Goal: Task Accomplishment & Management: Use online tool/utility

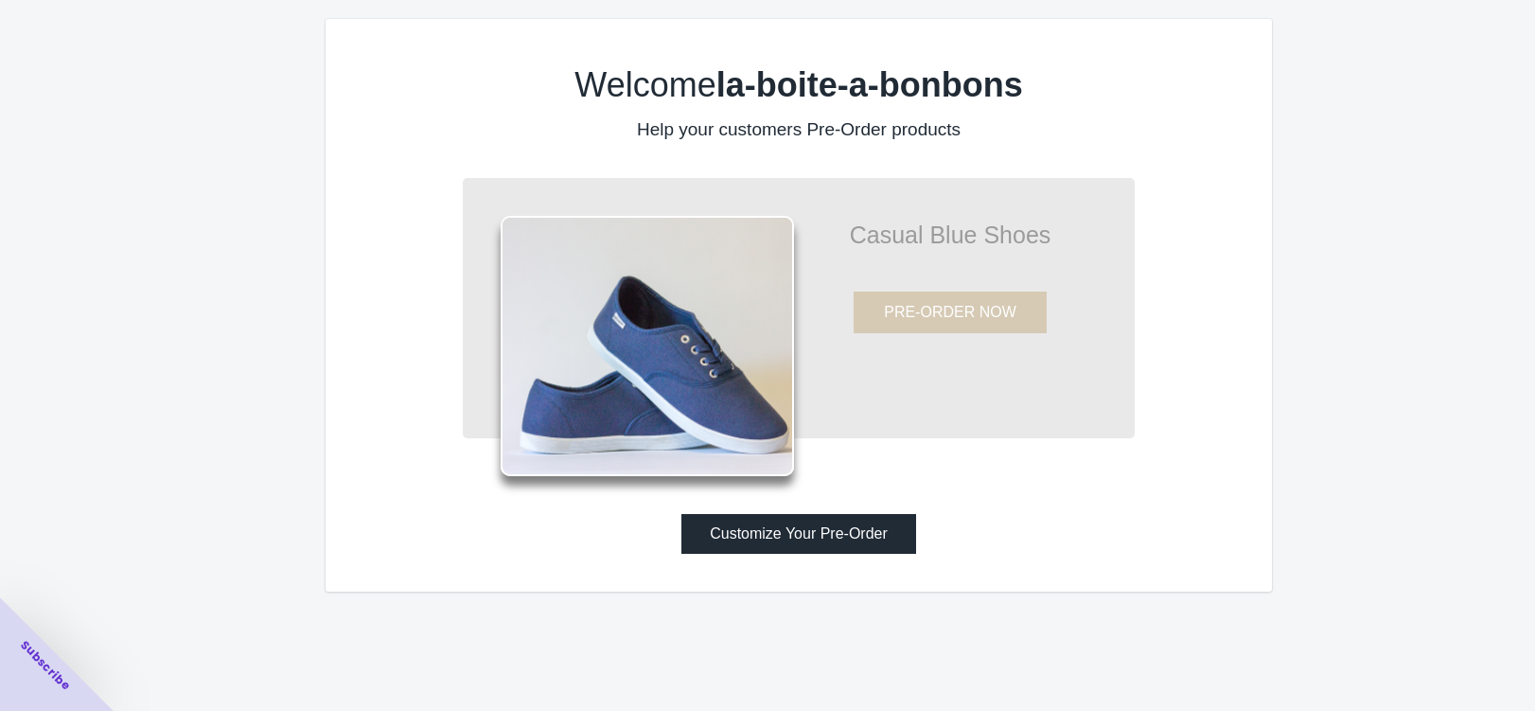
click at [812, 533] on button "Customize Your Pre-Order" at bounding box center [798, 534] width 235 height 40
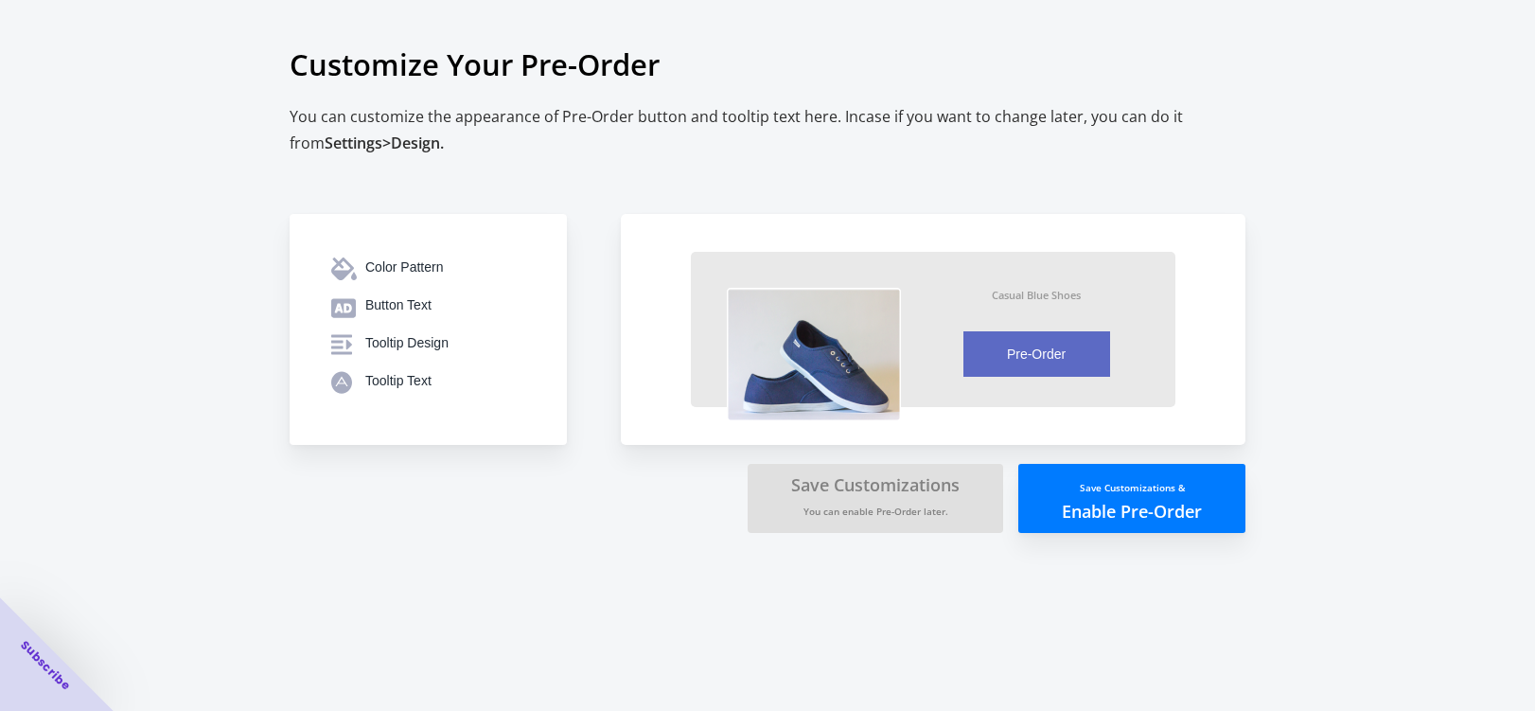
click at [1108, 506] on button "Save Customizations & Enable Pre-Order" at bounding box center [1131, 498] width 227 height 69
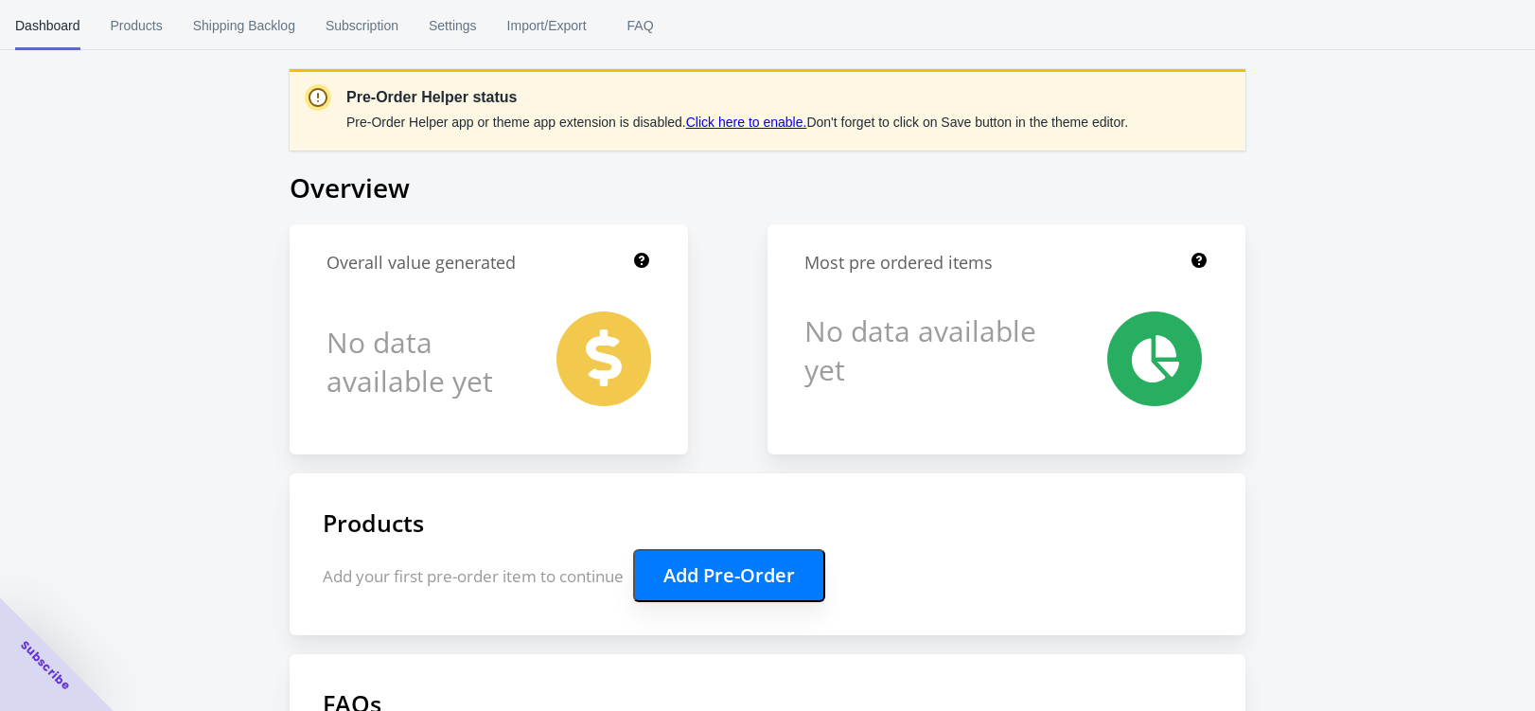
click at [719, 569] on button "Add Pre-Order" at bounding box center [729, 575] width 192 height 53
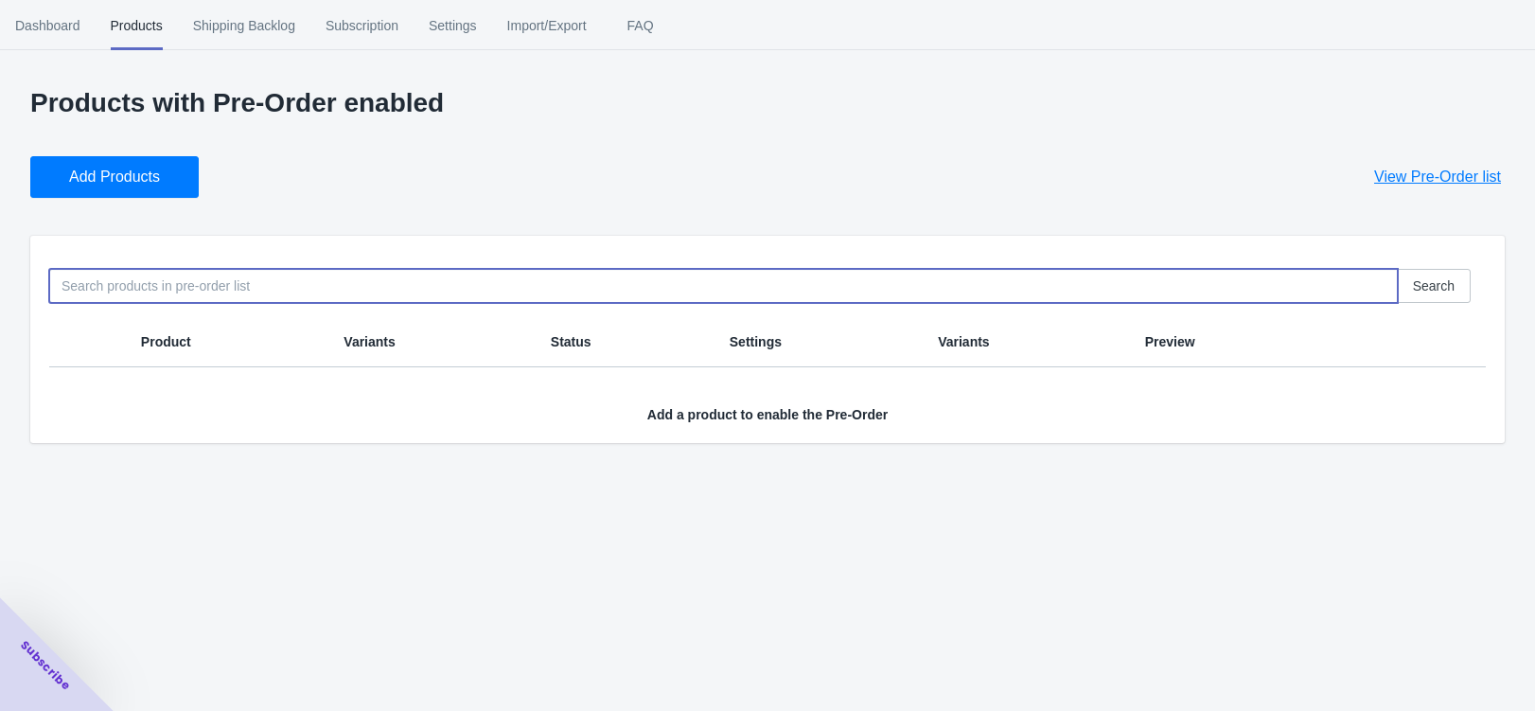
click at [278, 293] on input at bounding box center [723, 286] width 1348 height 34
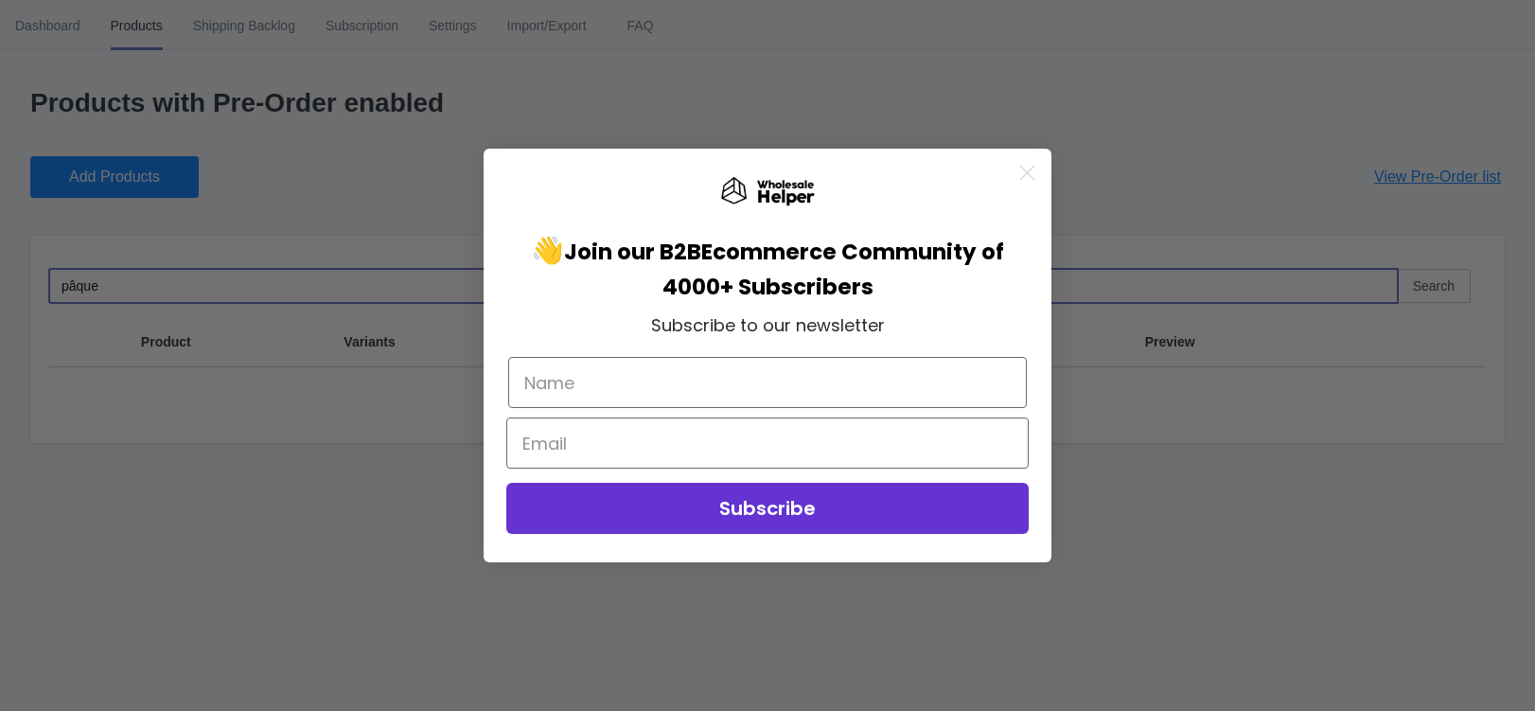
drag, startPoint x: 26, startPoint y: 286, endPoint x: -63, endPoint y: 270, distance: 90.4
click at [0, 270] on html "[DOMAIN_NAME] 1 1 Skip to content Dashboard Products Shipping Backlog Subscript…" at bounding box center [767, 355] width 1535 height 711
type input "pâque"
click at [1035, 167] on circle "Close dialog" at bounding box center [1027, 172] width 31 height 31
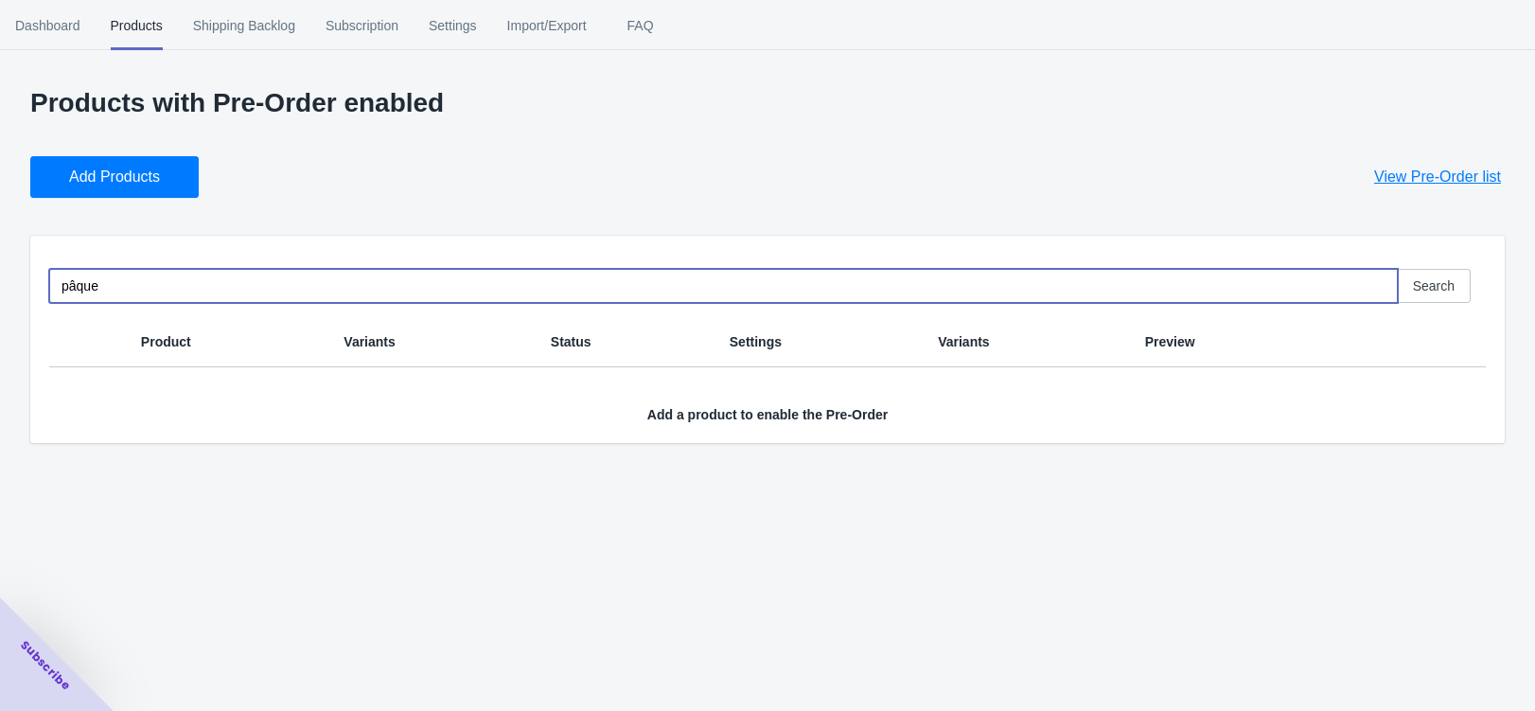
drag, startPoint x: 155, startPoint y: 273, endPoint x: 130, endPoint y: 290, distance: 30.7
click at [150, 279] on input "pâque" at bounding box center [723, 286] width 1348 height 34
click at [131, 289] on input "pâque" at bounding box center [723, 286] width 1348 height 34
click at [132, 286] on input "pâque" at bounding box center [723, 286] width 1348 height 34
click at [134, 286] on input "pâque" at bounding box center [723, 286] width 1348 height 34
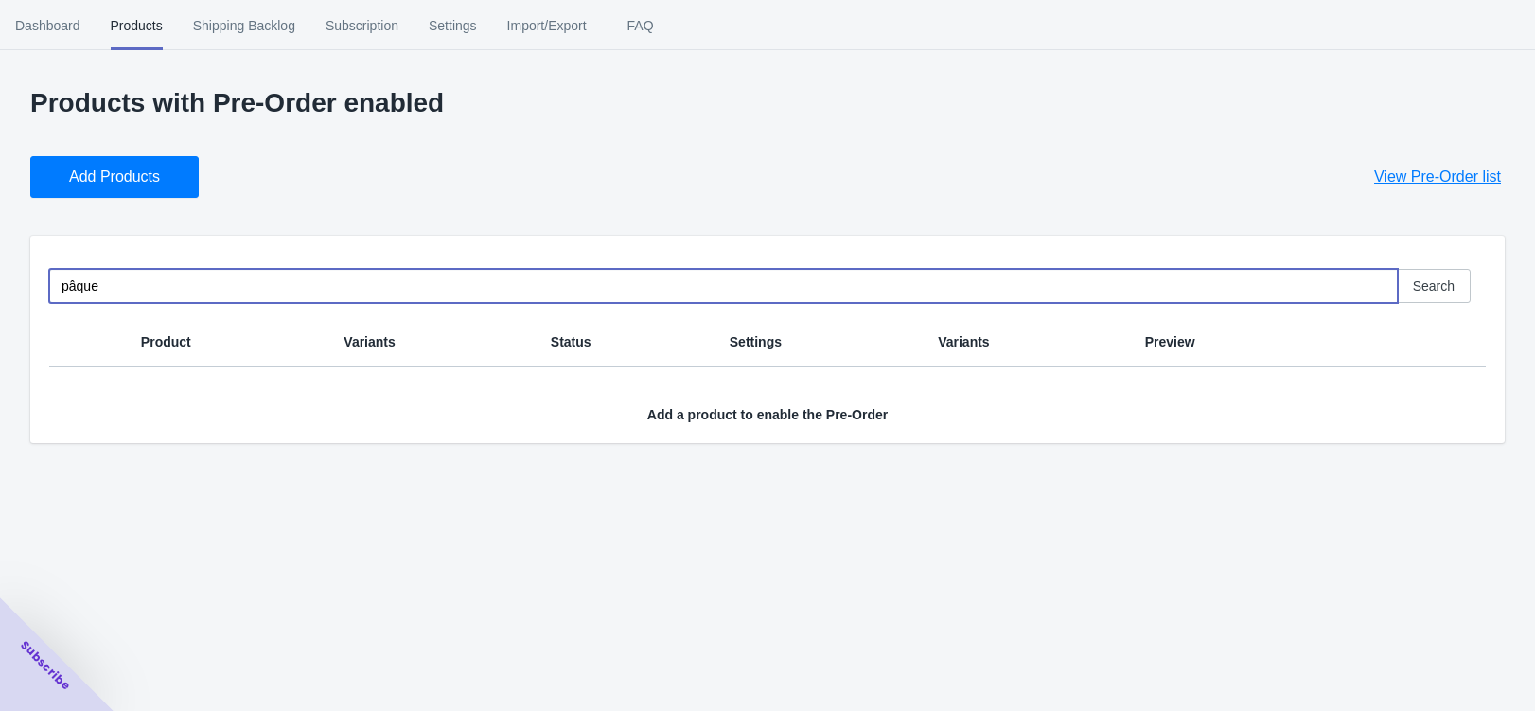
drag, startPoint x: 100, startPoint y: 291, endPoint x: -46, endPoint y: 263, distance: 149.4
click at [0, 263] on html "la-boite-a-bonbons.myshopify.com 1 1 Skip to content Dashboard Products Shippin…" at bounding box center [767, 355] width 1535 height 711
click at [109, 185] on span "Add Products" at bounding box center [114, 176] width 91 height 19
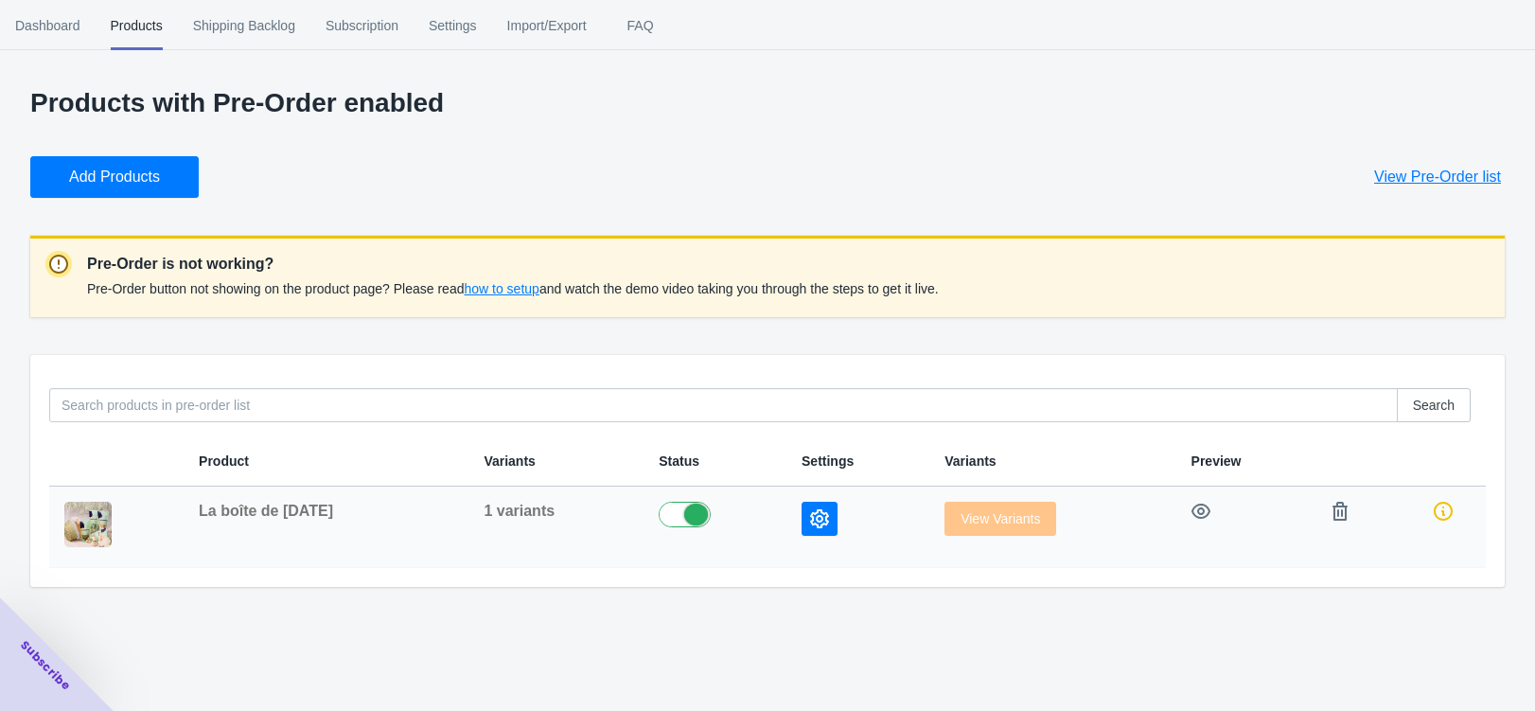
click at [693, 509] on label at bounding box center [715, 513] width 113 height 23
click at [666, 508] on label at bounding box center [715, 513] width 113 height 23
checkbox input "true"
click at [818, 521] on icon "button" at bounding box center [819, 518] width 19 height 19
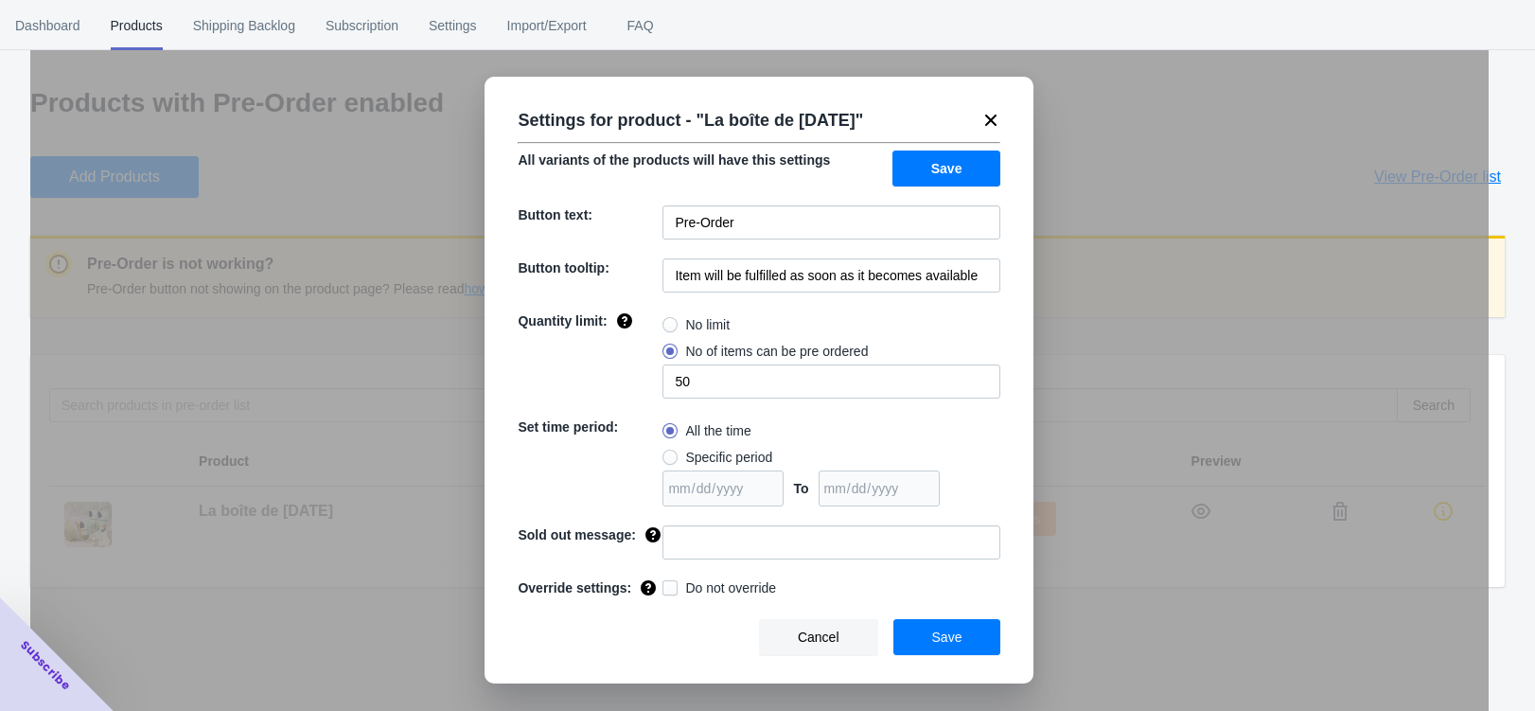
click at [677, 327] on span at bounding box center [669, 324] width 15 height 15
click at [668, 321] on input "No limit" at bounding box center [667, 320] width 1 height 1
radio input "true"
click at [668, 457] on span at bounding box center [669, 456] width 15 height 15
click at [668, 453] on input "Specific period" at bounding box center [667, 452] width 1 height 1
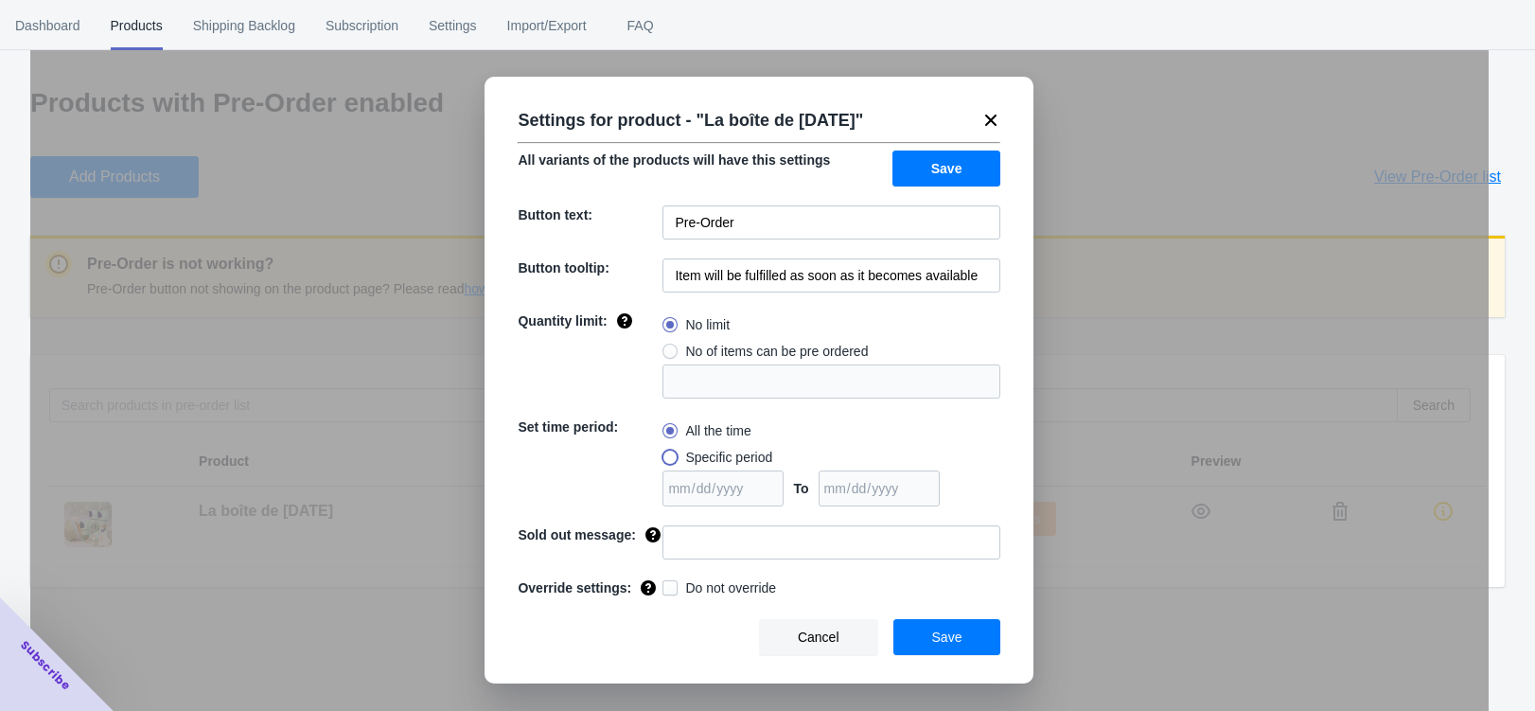
radio input "true"
click at [667, 433] on span at bounding box center [669, 430] width 15 height 15
click at [667, 427] on input "All the time" at bounding box center [667, 426] width 1 height 1
radio input "true"
click at [940, 644] on span "Save" at bounding box center [947, 636] width 30 height 15
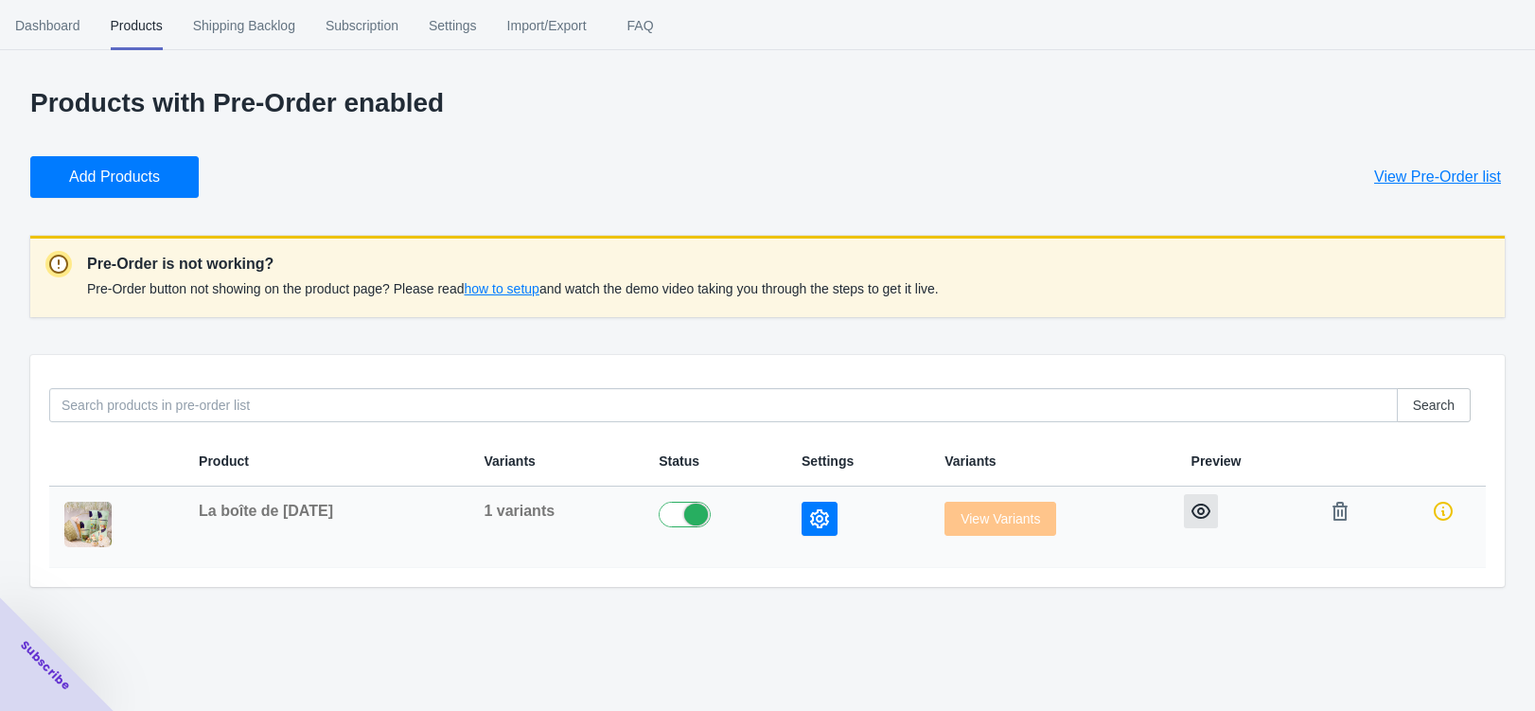
click at [1189, 506] on button "button" at bounding box center [1201, 511] width 34 height 34
click at [288, 28] on span "Shipping Backlog" at bounding box center [244, 25] width 102 height 49
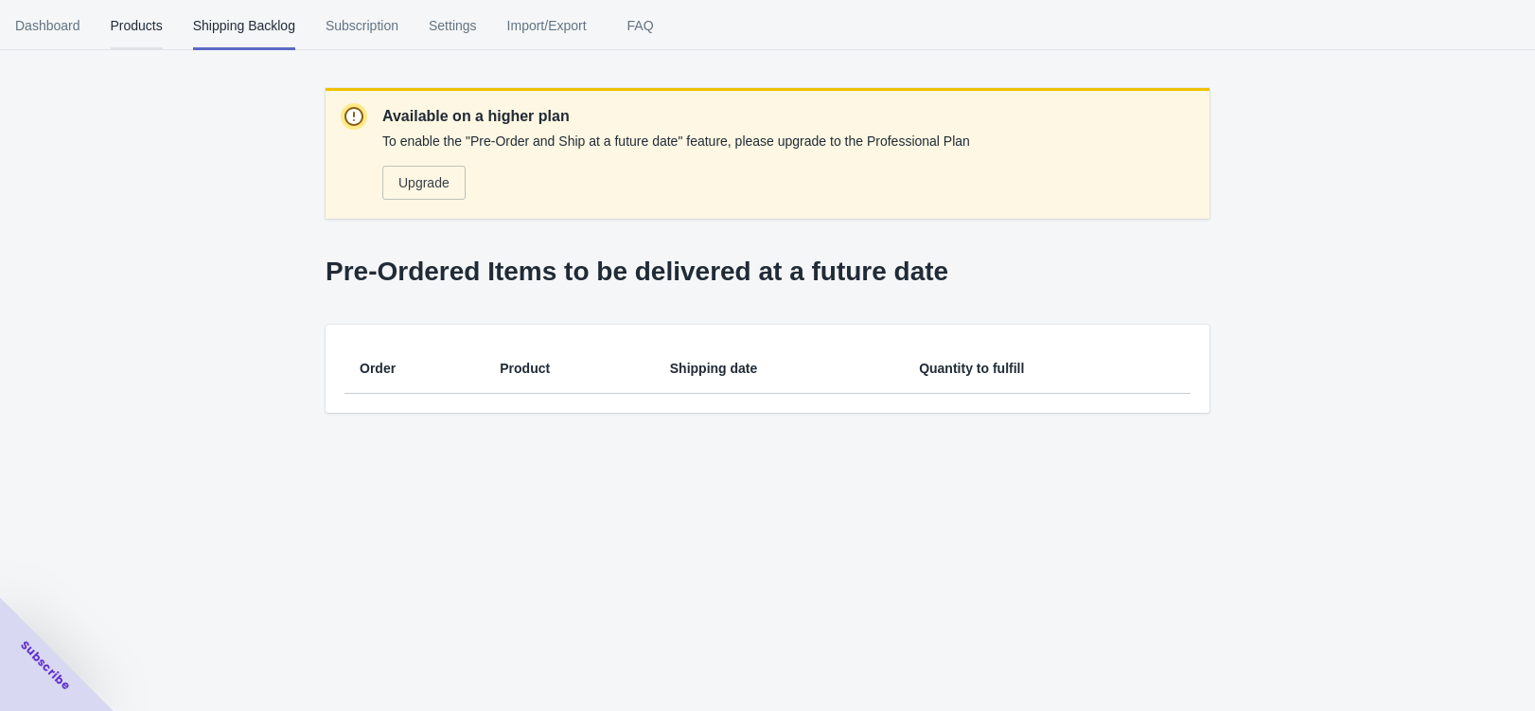
click at [128, 22] on span "Products" at bounding box center [137, 25] width 52 height 49
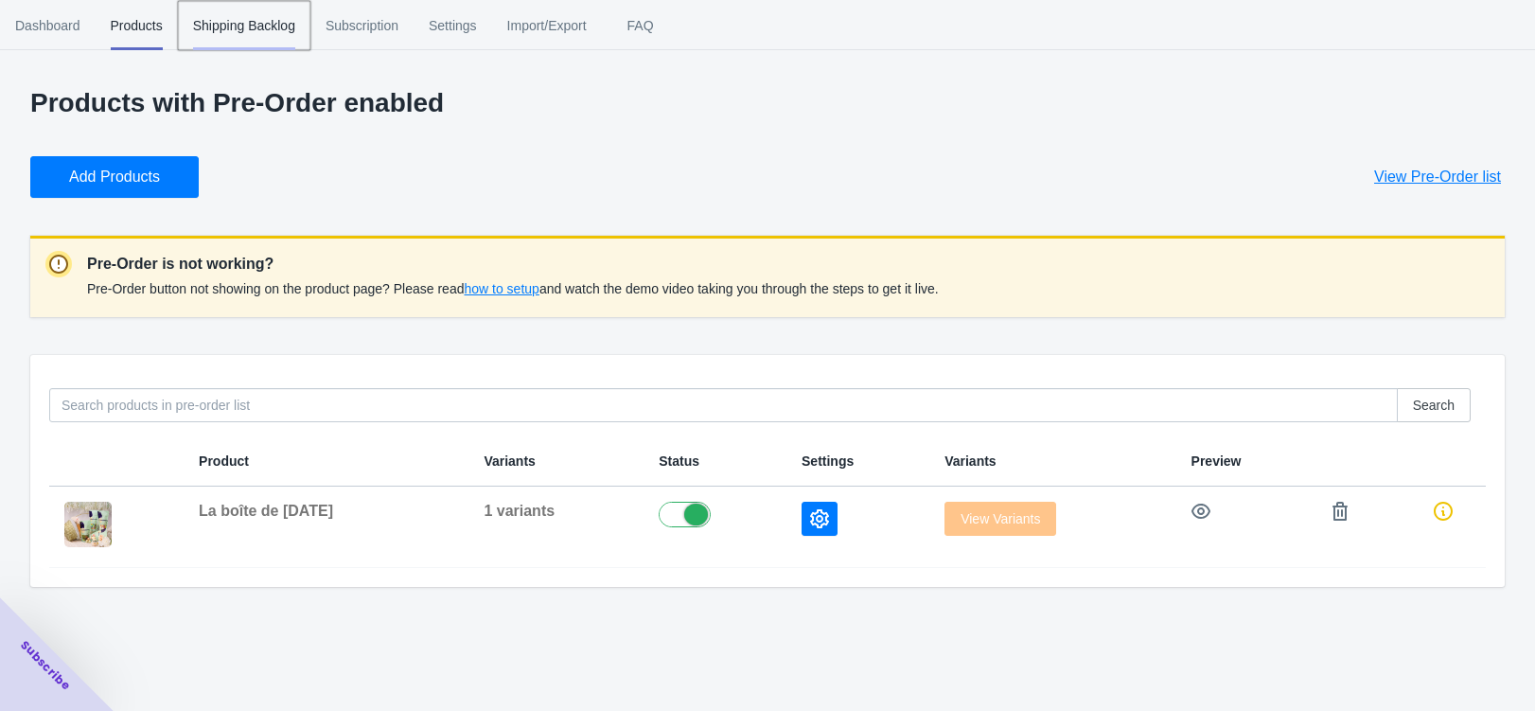
click at [255, 26] on span "Shipping Backlog" at bounding box center [244, 25] width 102 height 49
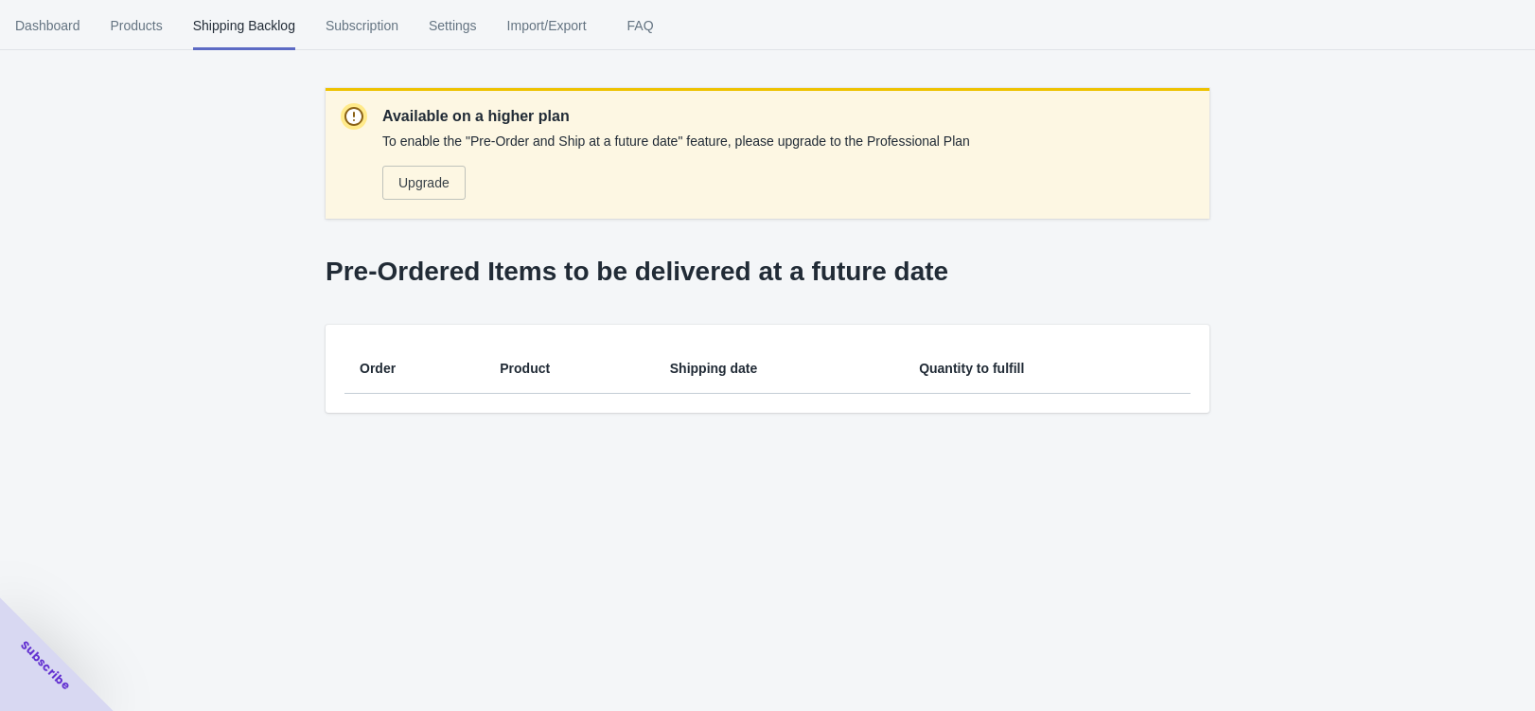
click at [430, 190] on button "Upgrade" at bounding box center [423, 183] width 83 height 34
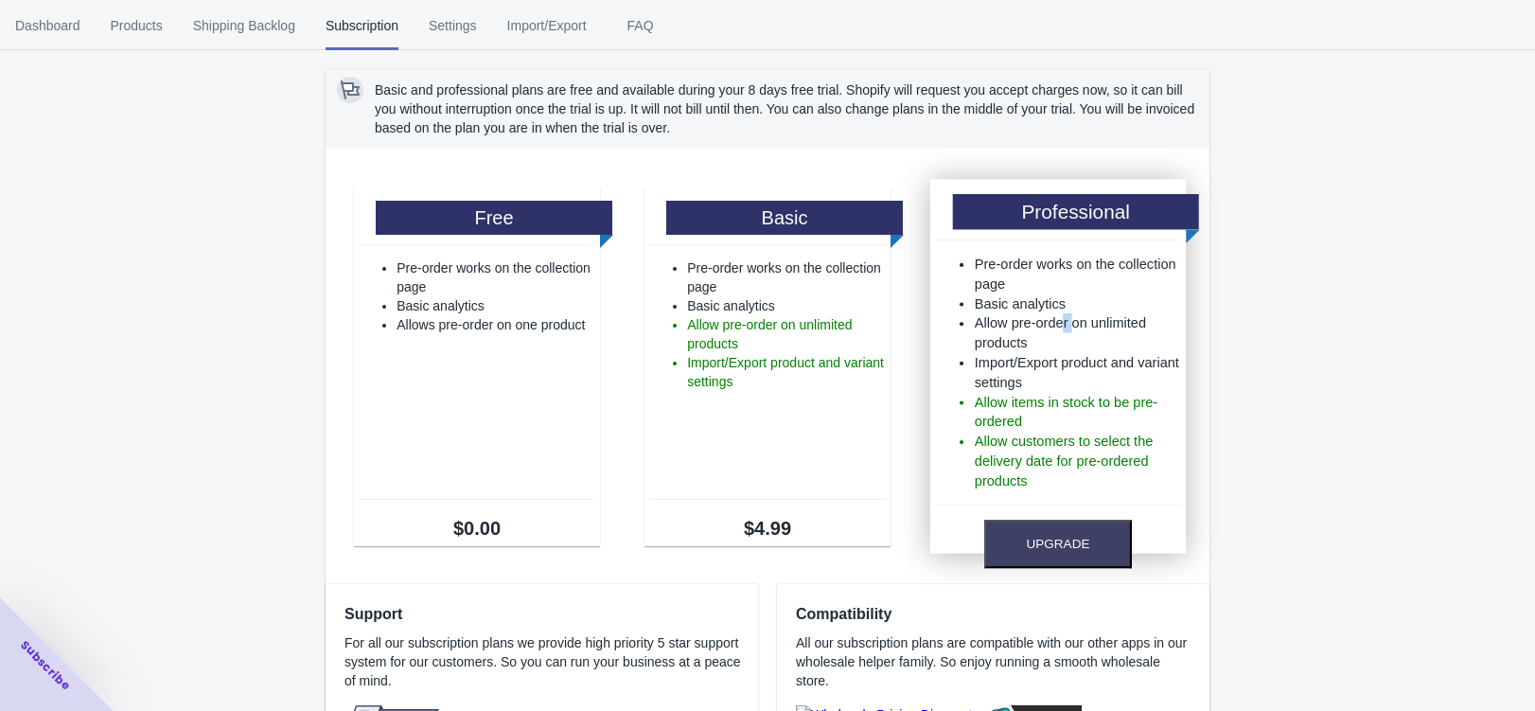
click at [1075, 325] on li "Allow pre-order on unlimited products" at bounding box center [1078, 333] width 206 height 40
click at [1087, 541] on button "Upgrade" at bounding box center [1058, 543] width 148 height 48
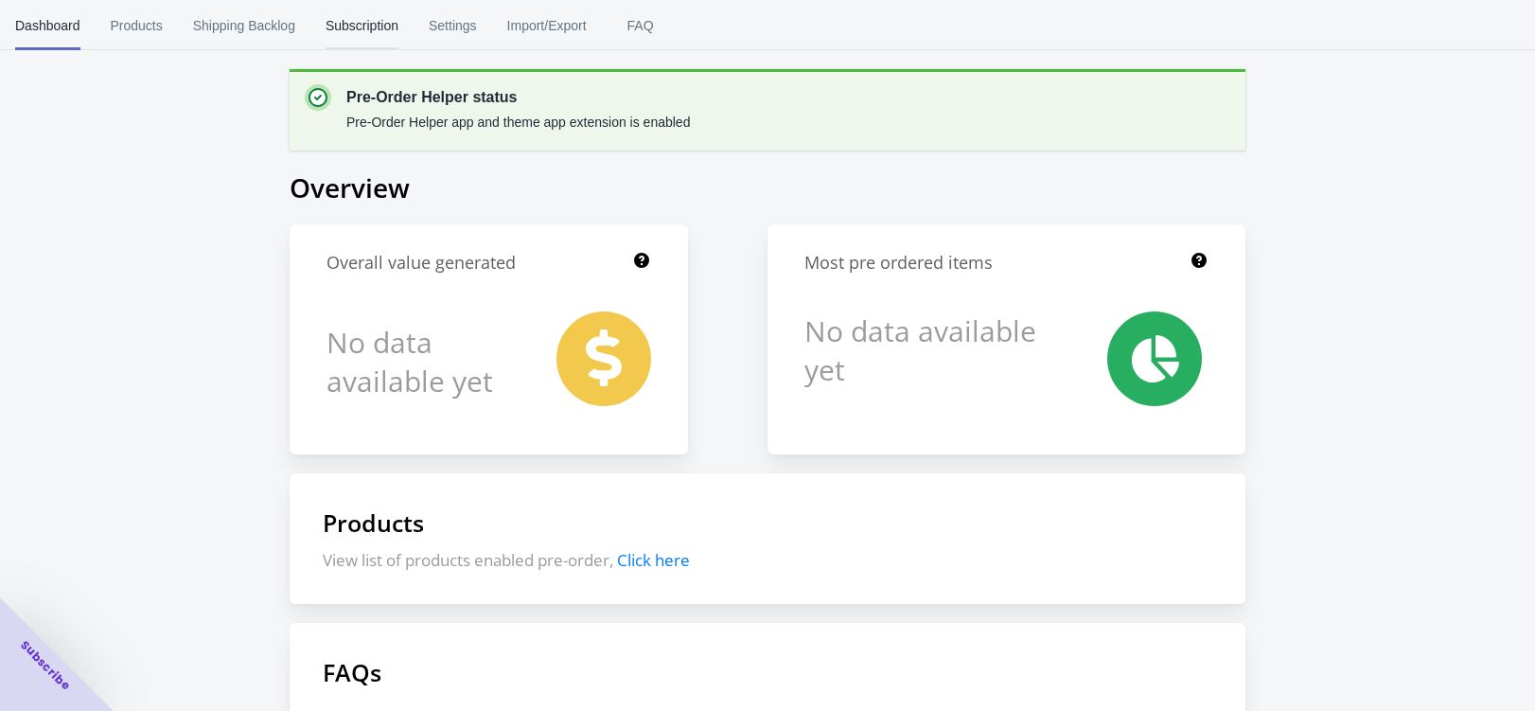
click at [379, 28] on span "Subscription" at bounding box center [362, 25] width 73 height 49
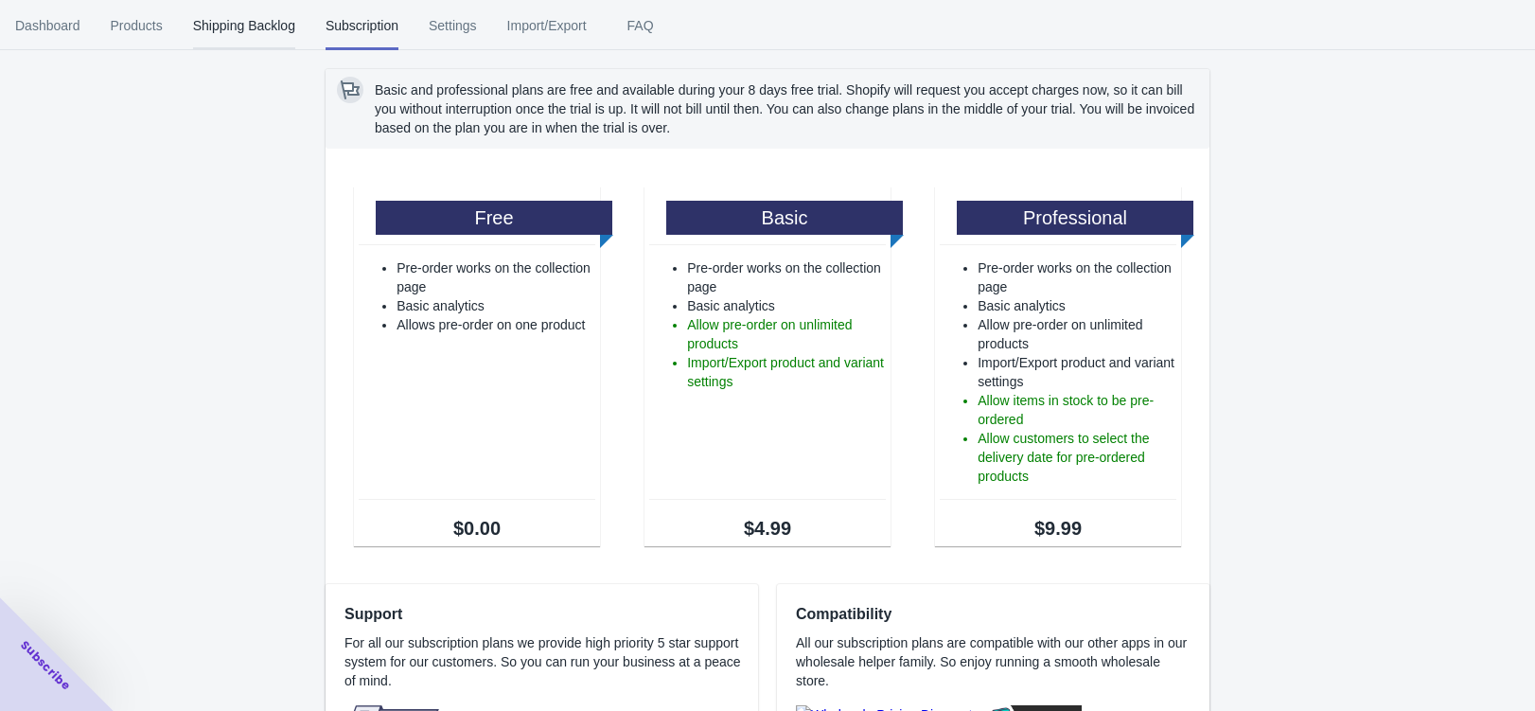
click at [267, 31] on span "Shipping Backlog" at bounding box center [244, 25] width 102 height 49
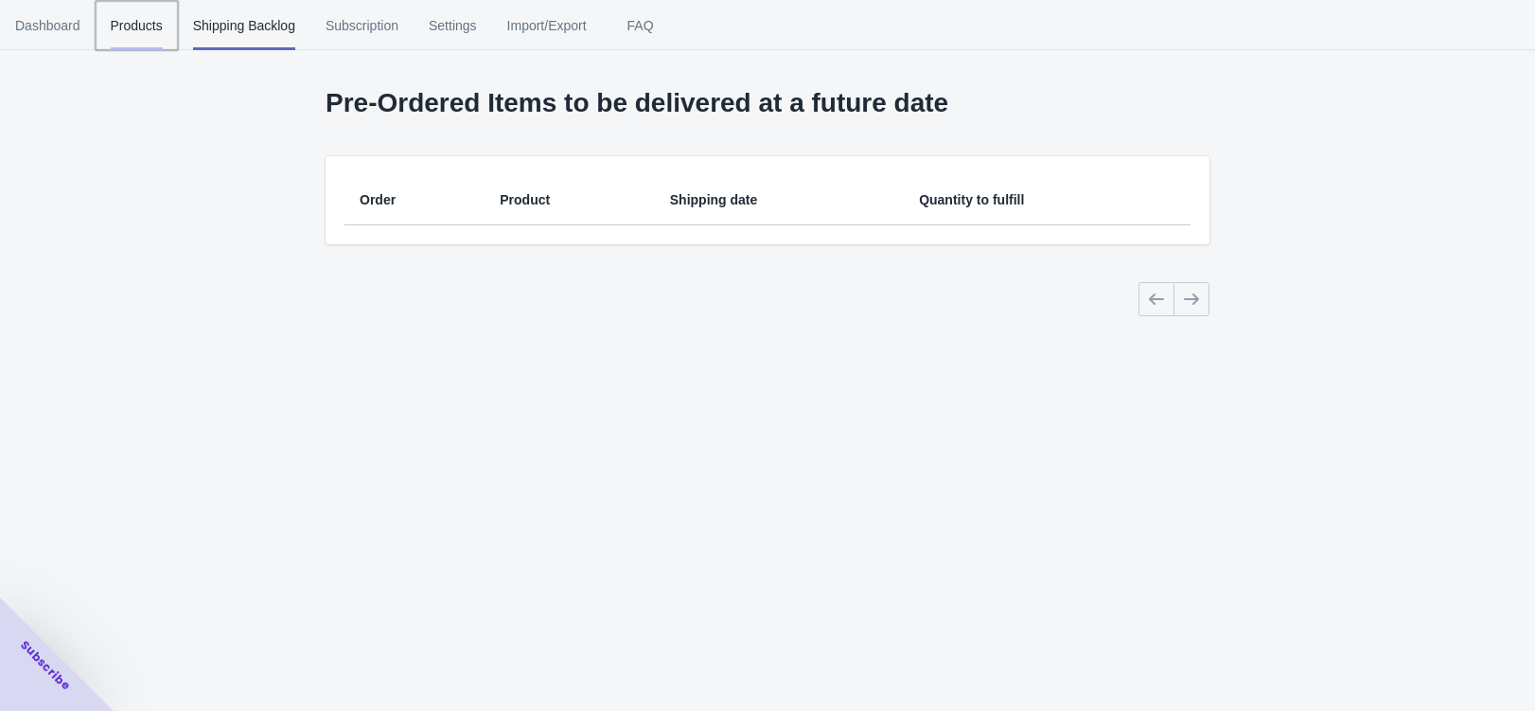
click at [139, 26] on span "Products" at bounding box center [137, 25] width 52 height 49
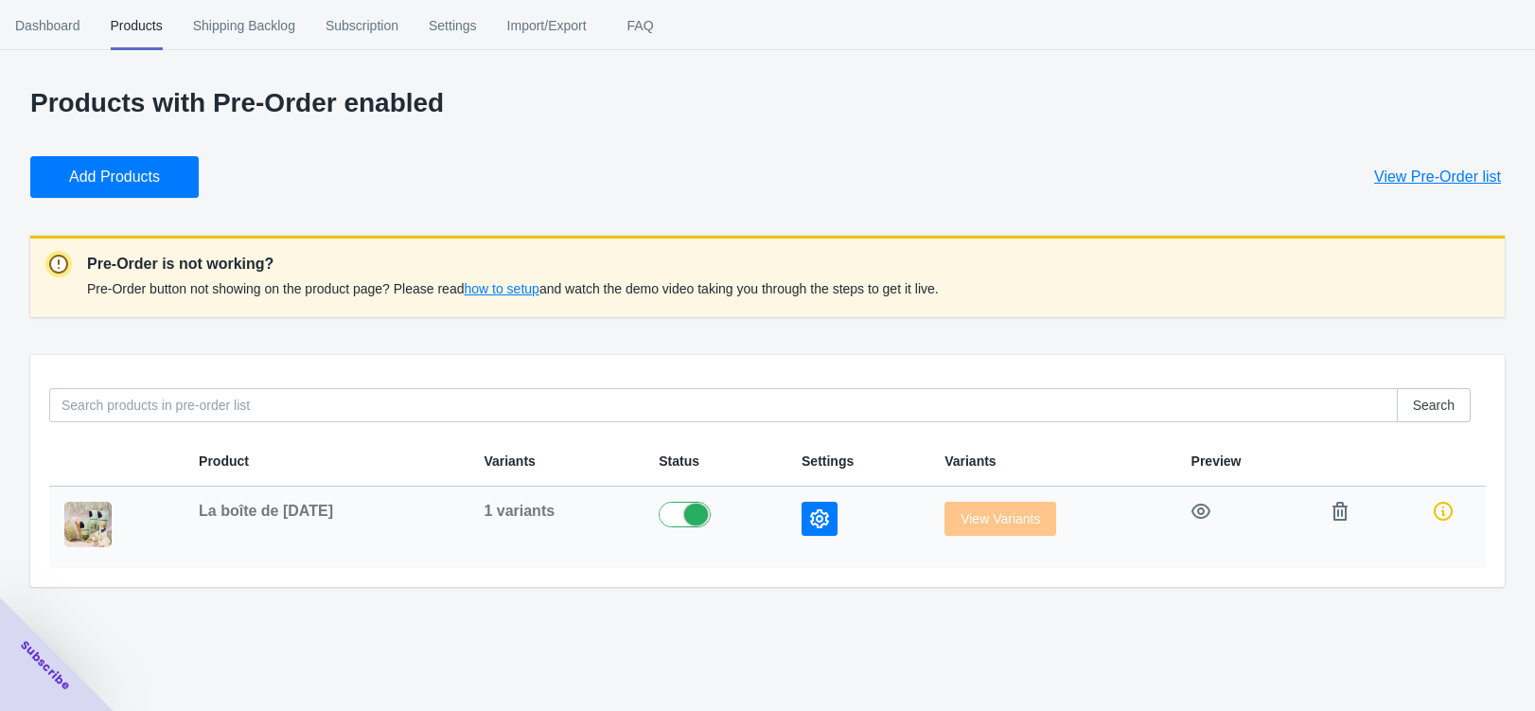
click at [816, 523] on icon "button" at bounding box center [819, 518] width 19 height 19
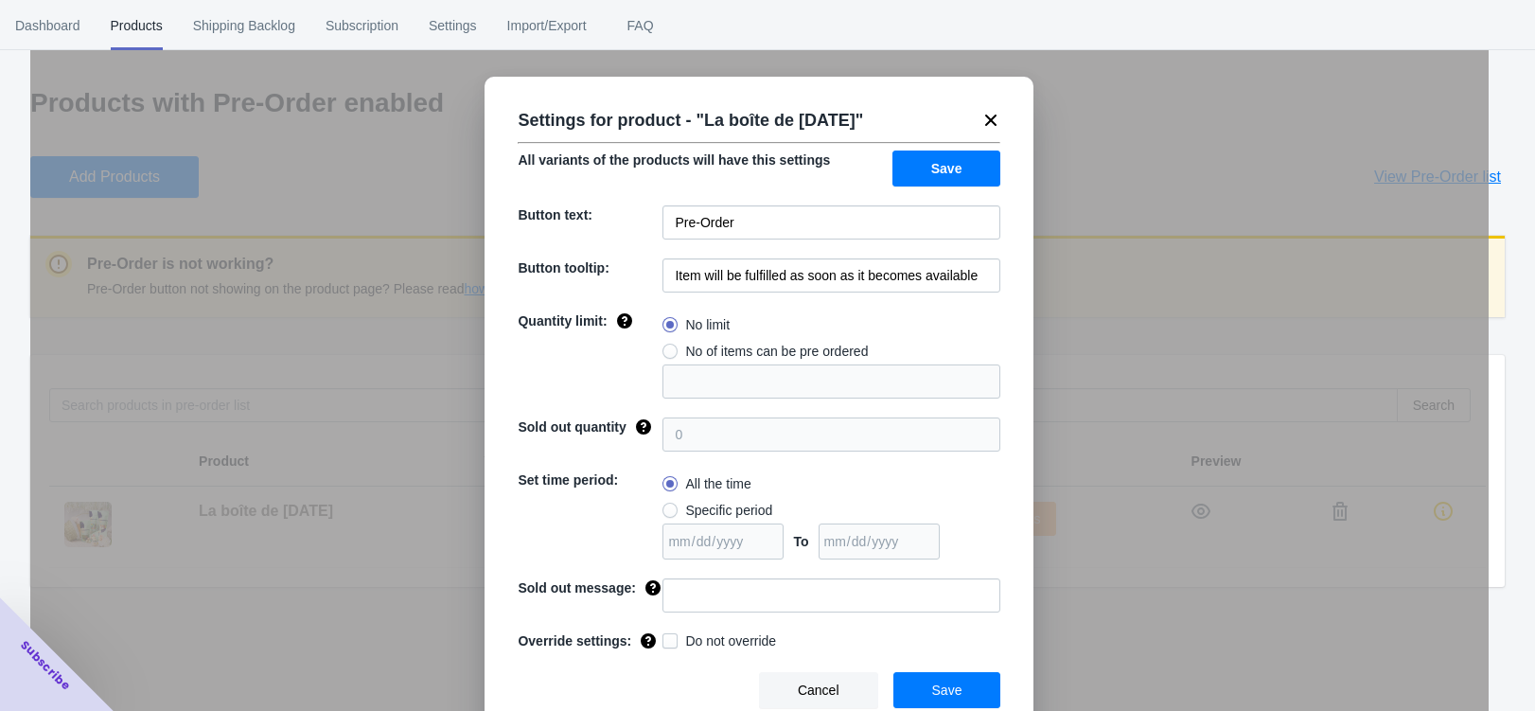
scroll to position [22, 0]
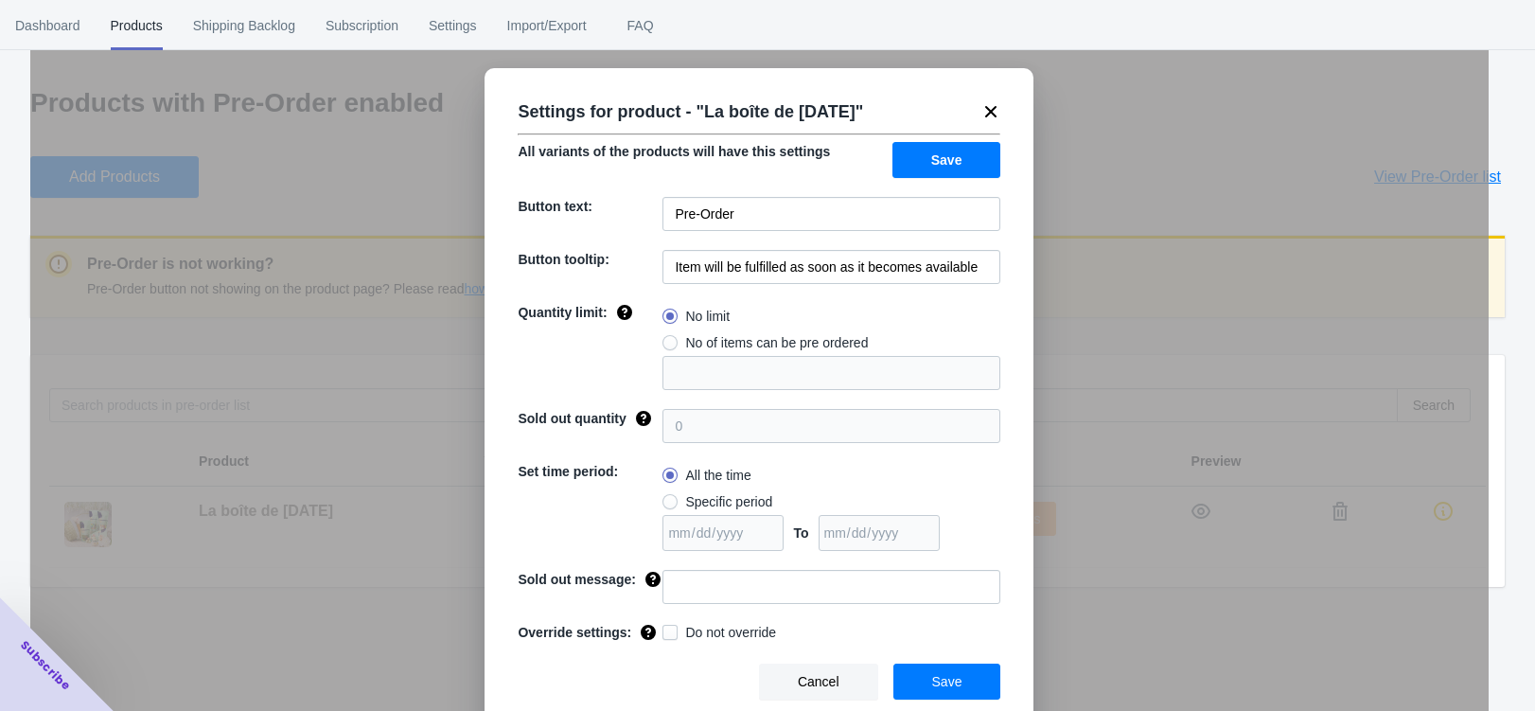
click at [674, 494] on span at bounding box center [669, 501] width 15 height 15
click at [668, 497] on input "Specific period" at bounding box center [667, 497] width 1 height 1
radio input "true"
click at [845, 674] on button "Cancel" at bounding box center [818, 681] width 119 height 36
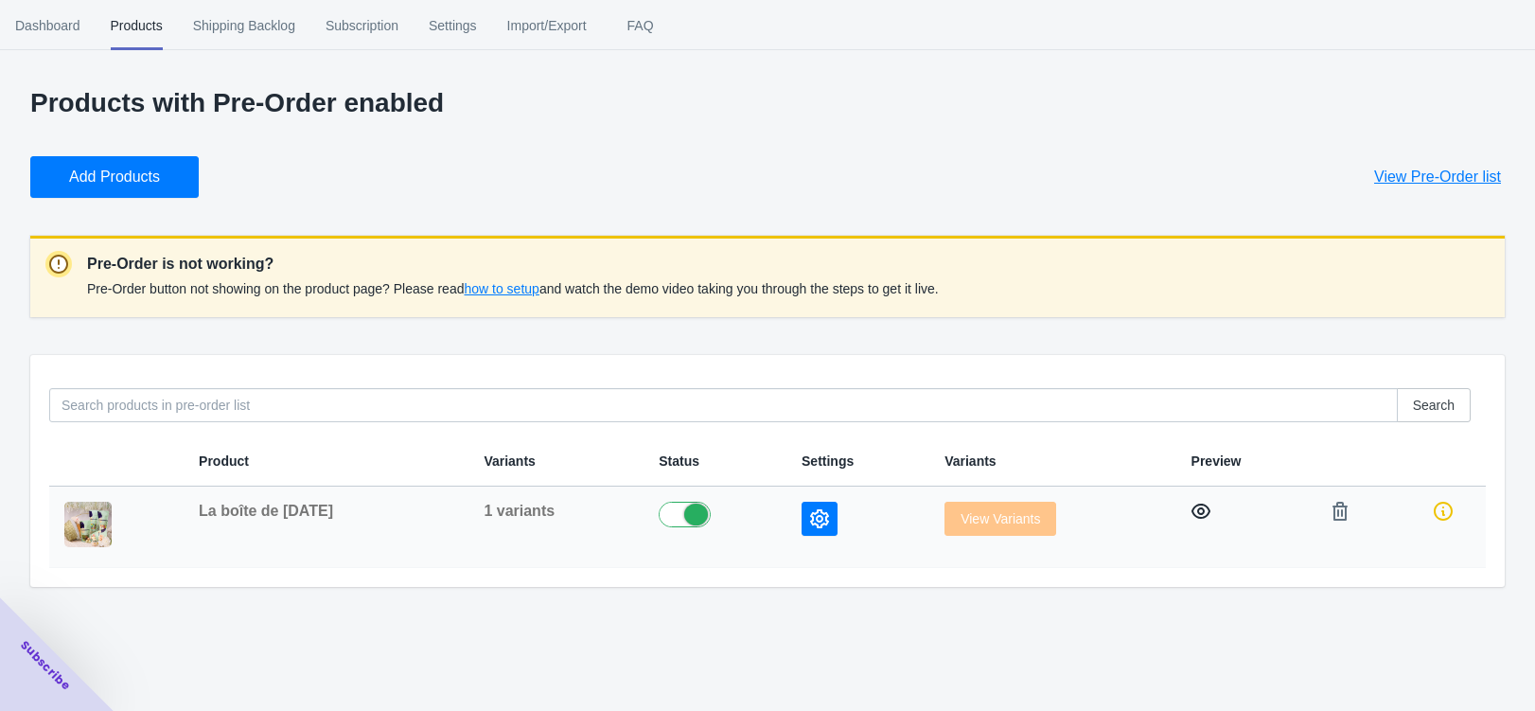
click at [1195, 510] on icon "button" at bounding box center [1200, 511] width 19 height 19
click at [76, 35] on span "Dashboard" at bounding box center [47, 25] width 65 height 49
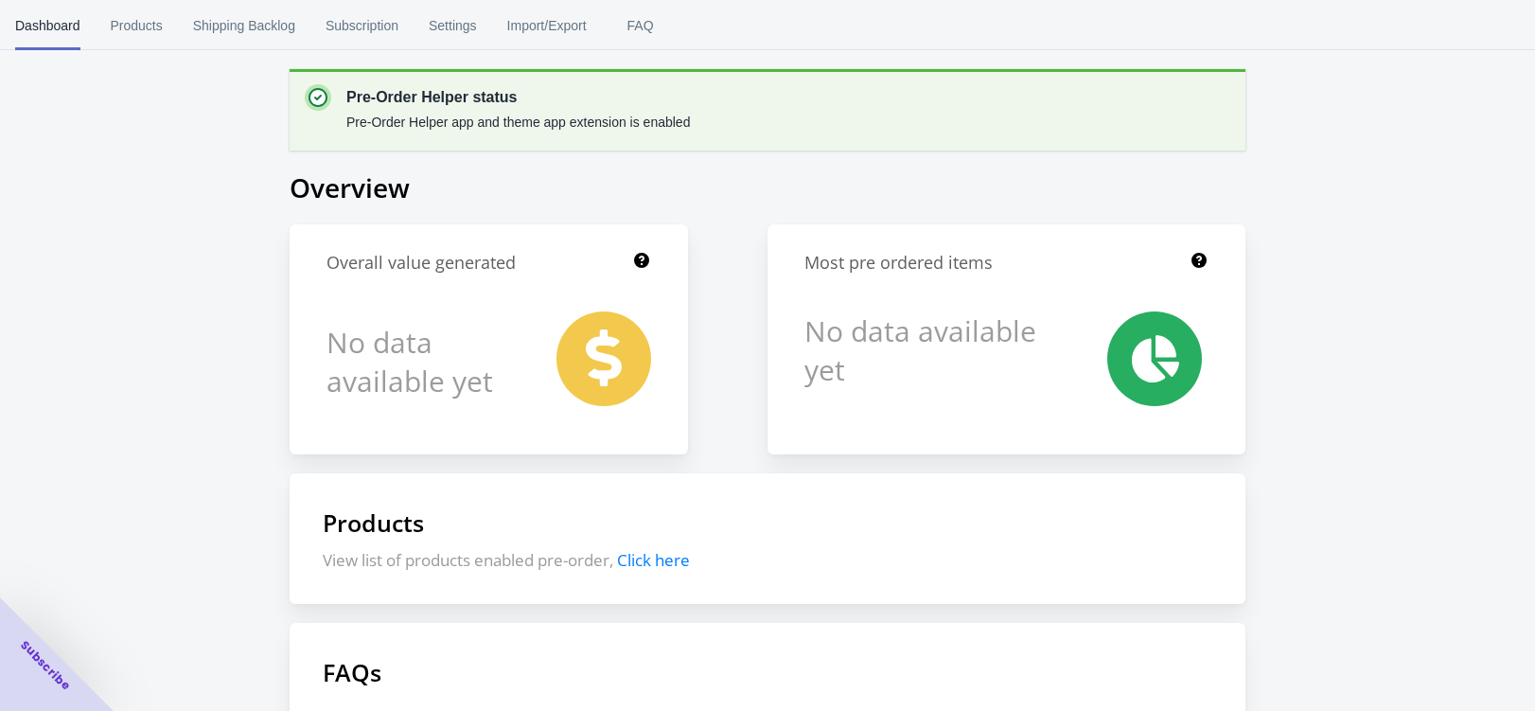
scroll to position [327, 0]
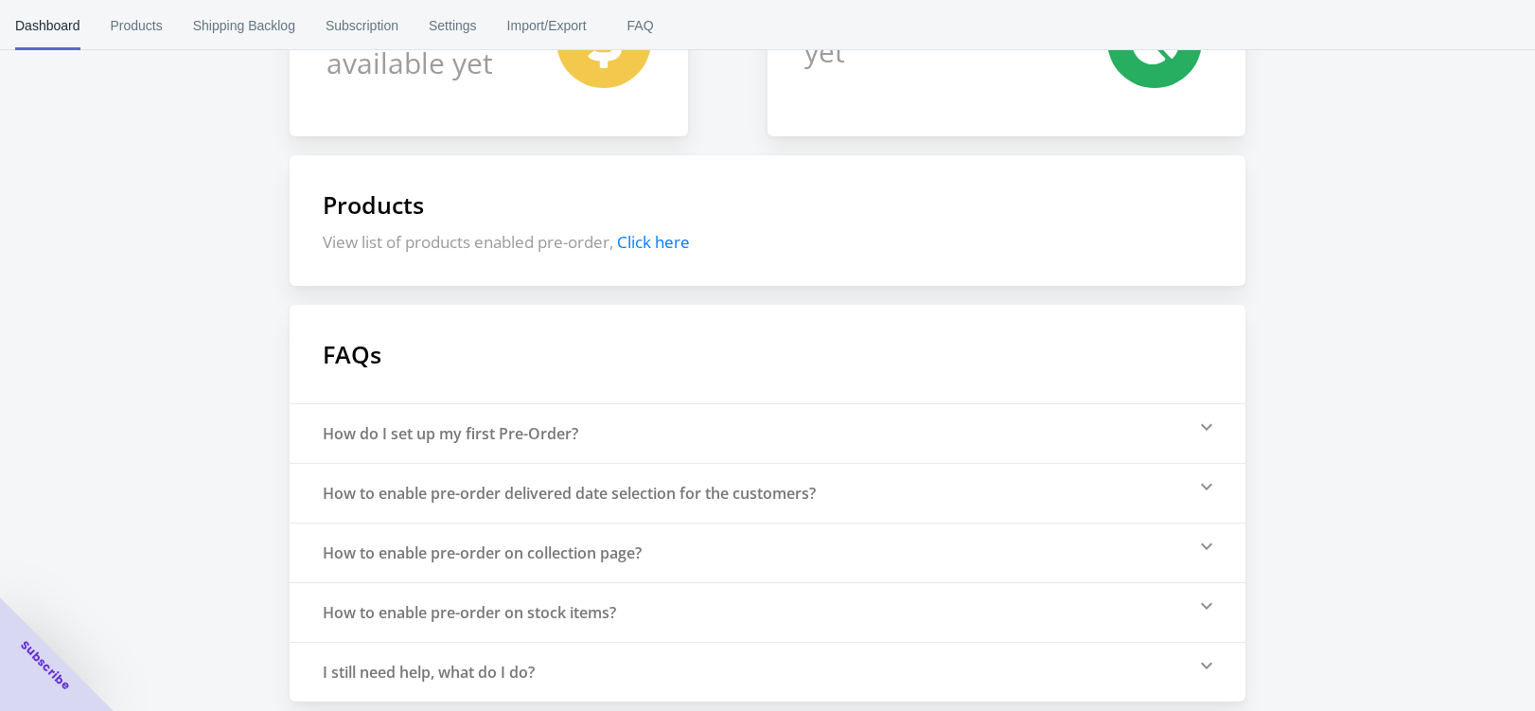
click at [567, 492] on div "How to enable pre-order delivered date selection for the customers?" at bounding box center [569, 493] width 493 height 21
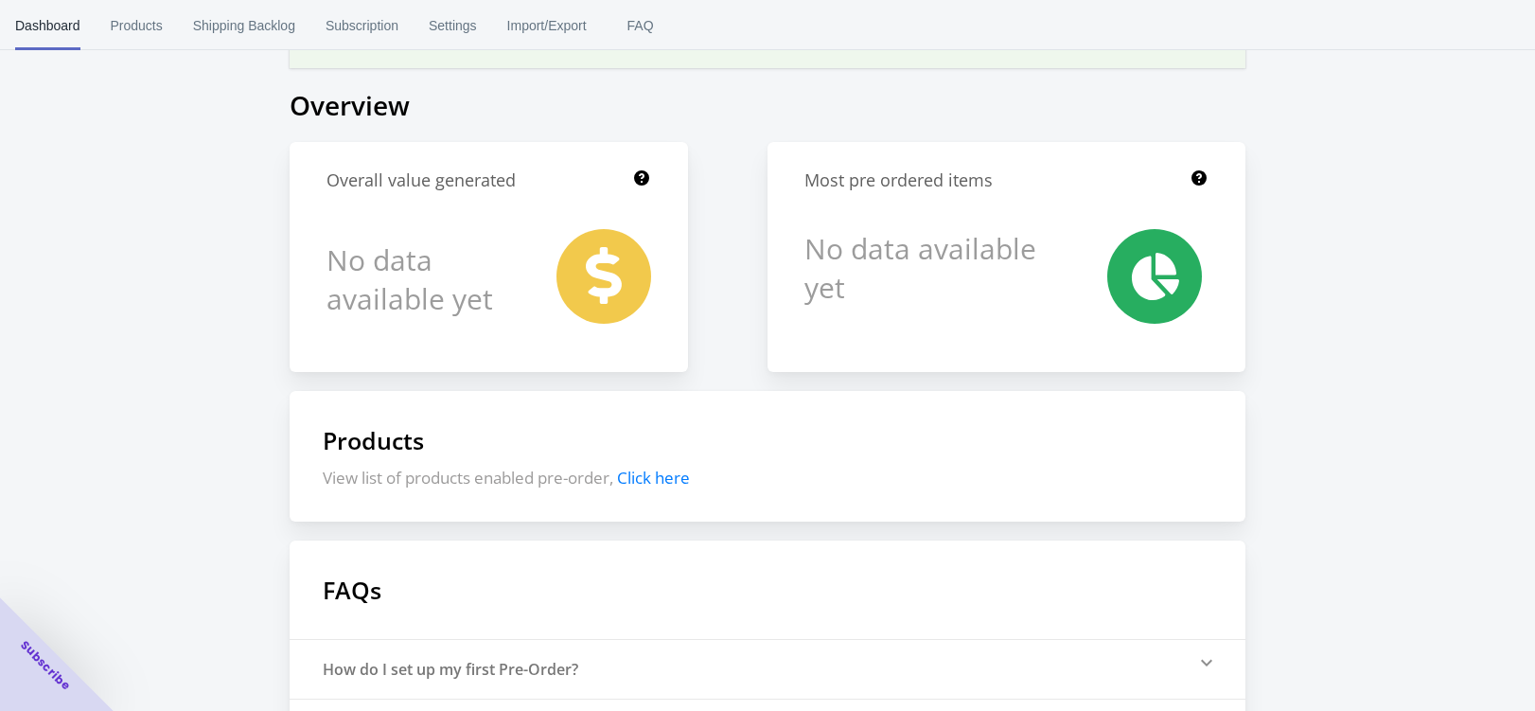
scroll to position [0, 0]
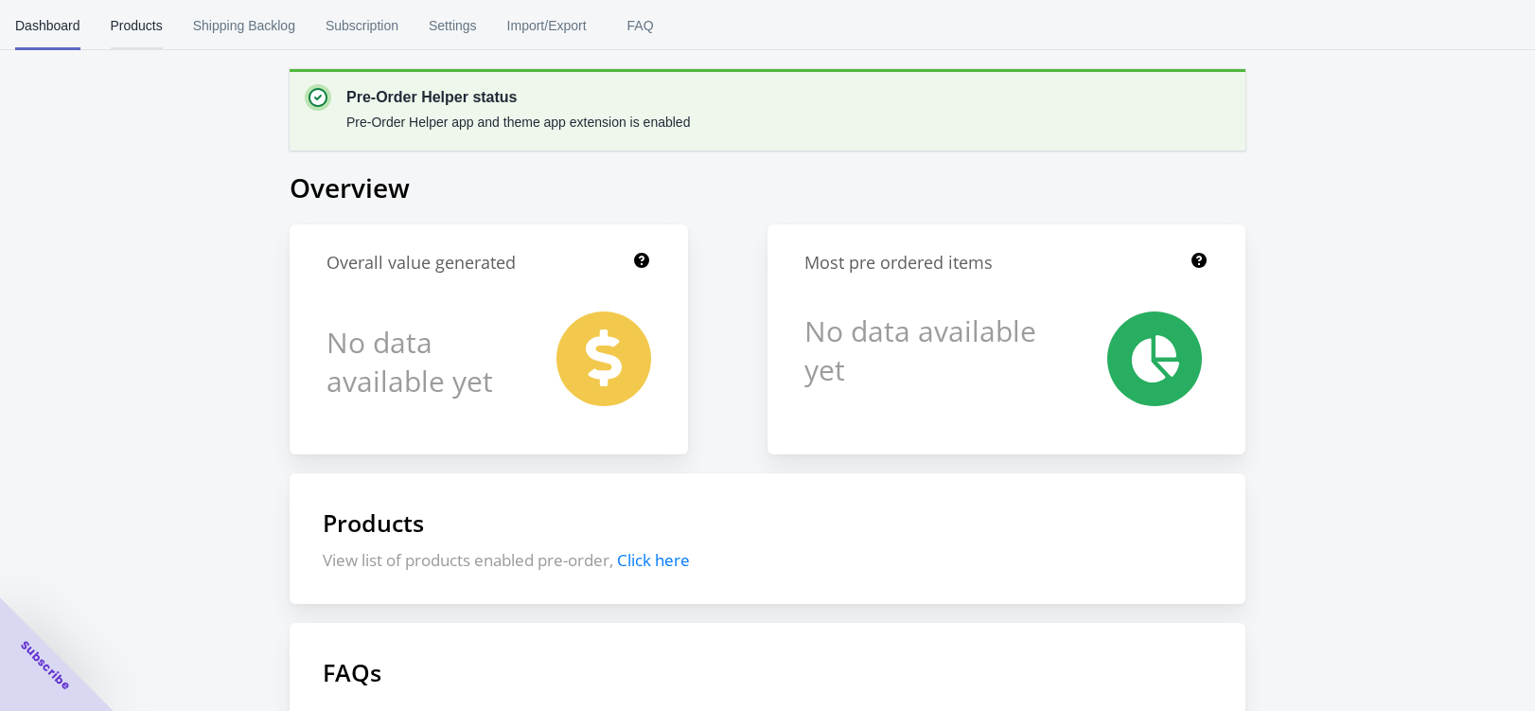
click at [117, 21] on span "Products" at bounding box center [137, 25] width 52 height 49
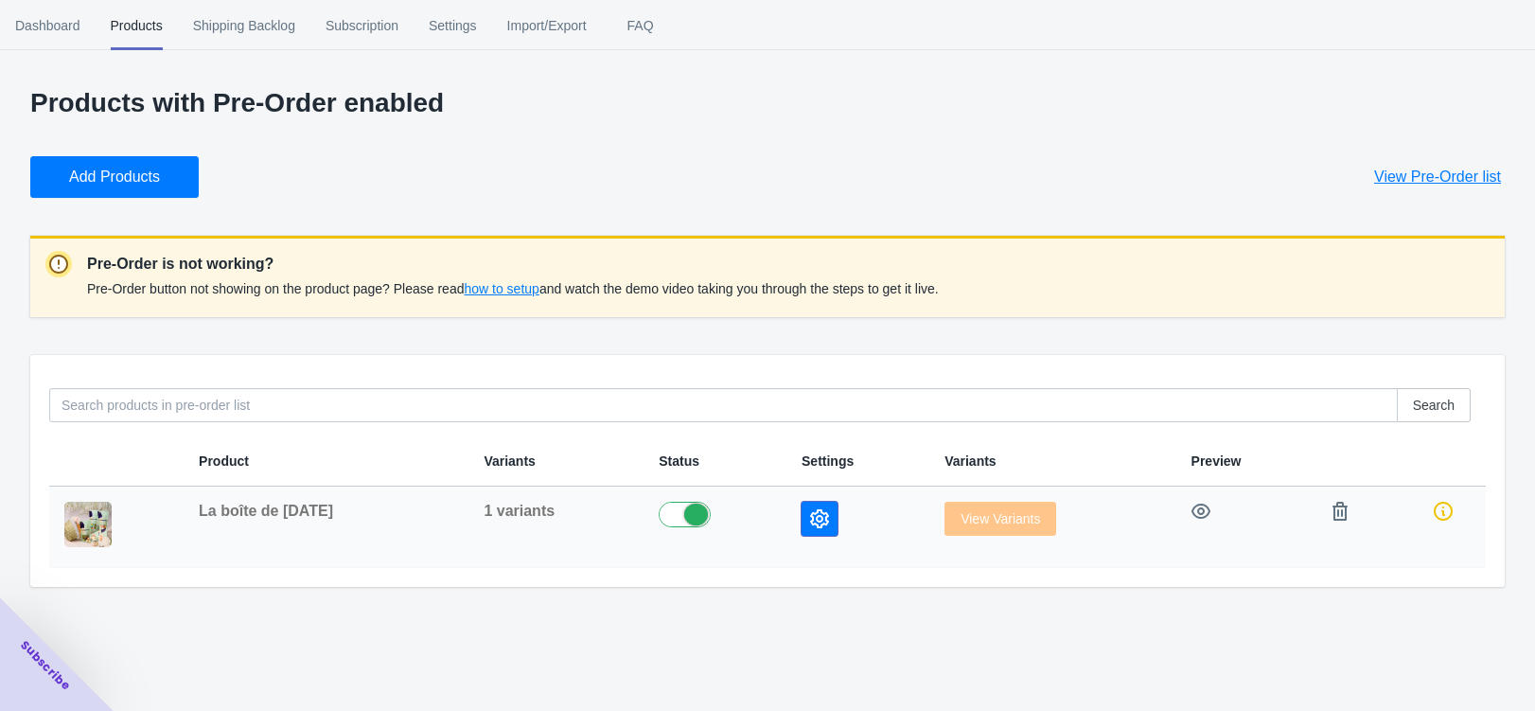
click at [822, 530] on button "button" at bounding box center [819, 519] width 36 height 34
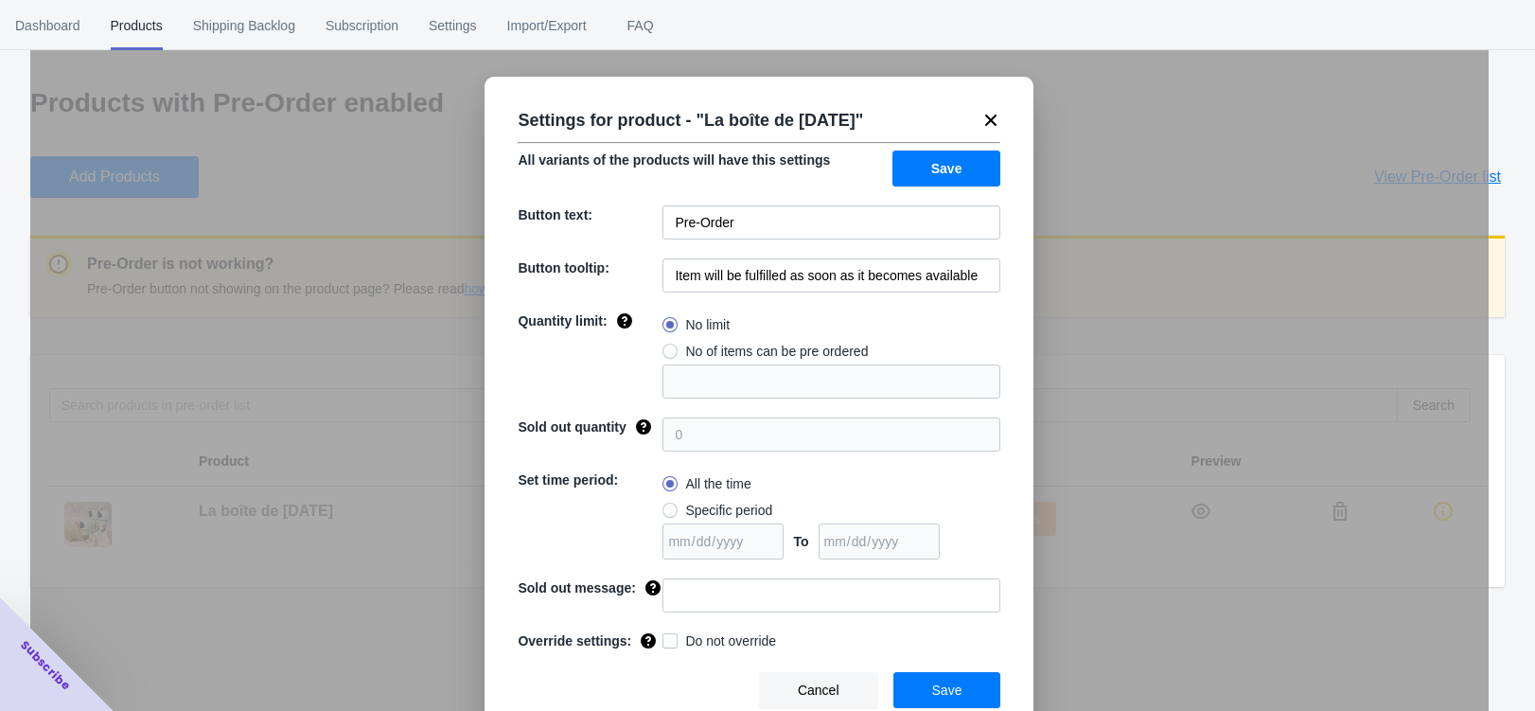
scroll to position [22, 0]
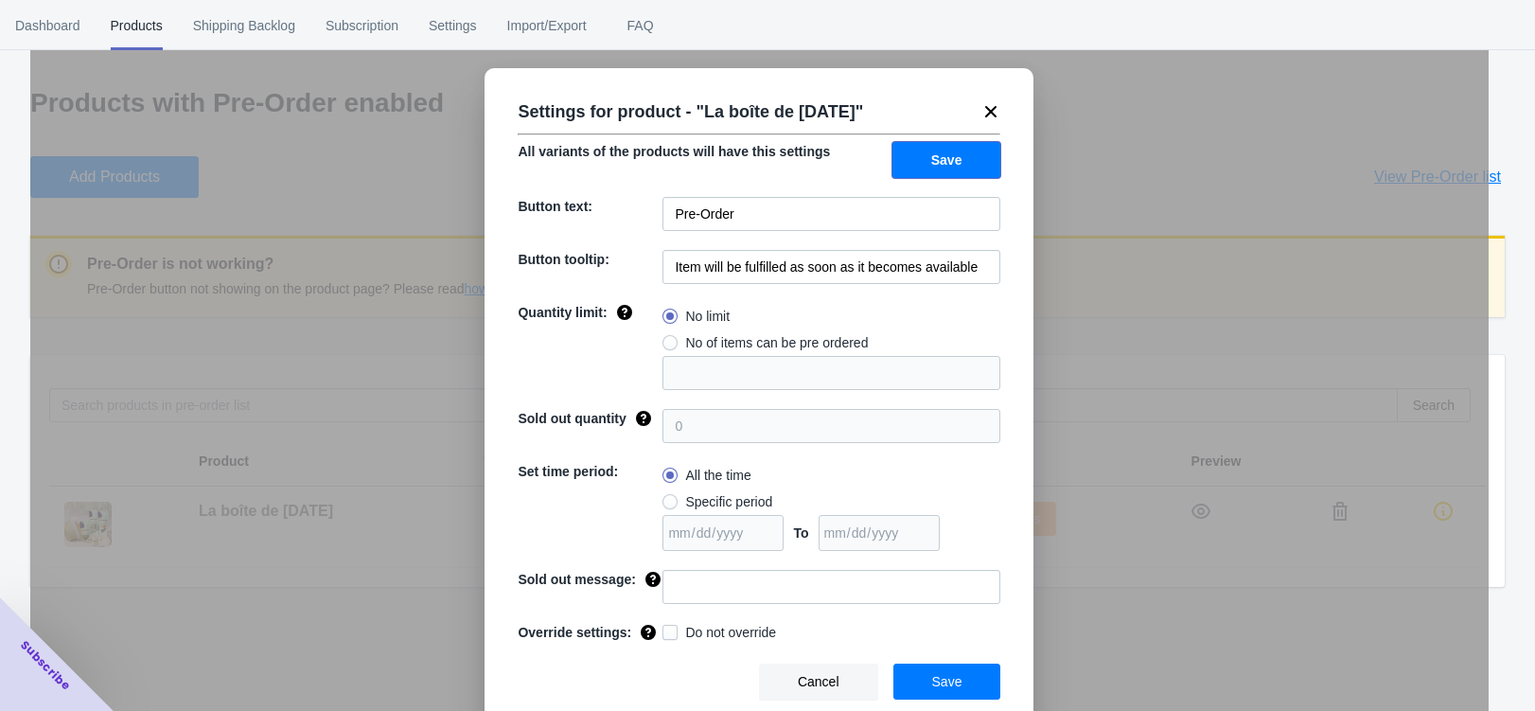
click at [959, 160] on button "Save" at bounding box center [946, 160] width 109 height 36
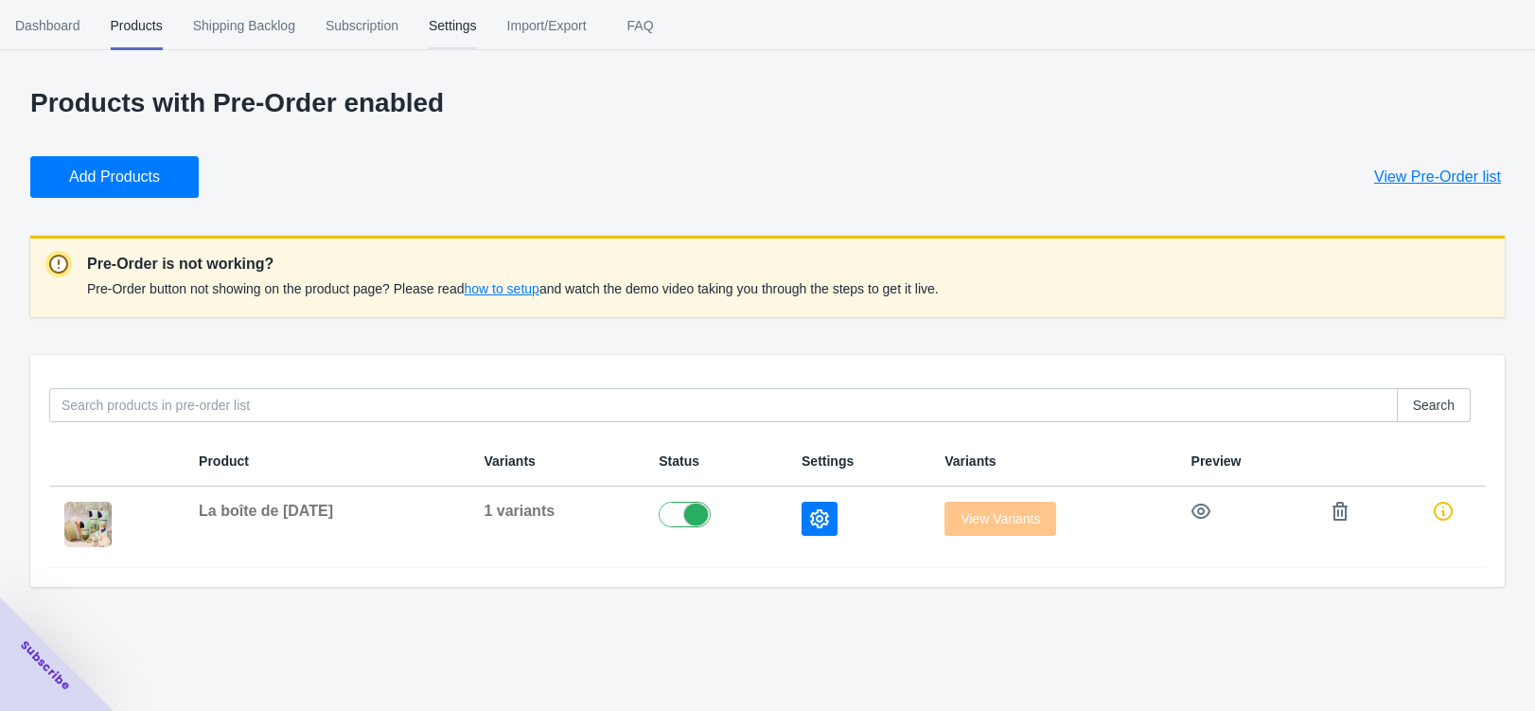
click at [477, 25] on span "Settings" at bounding box center [453, 25] width 48 height 49
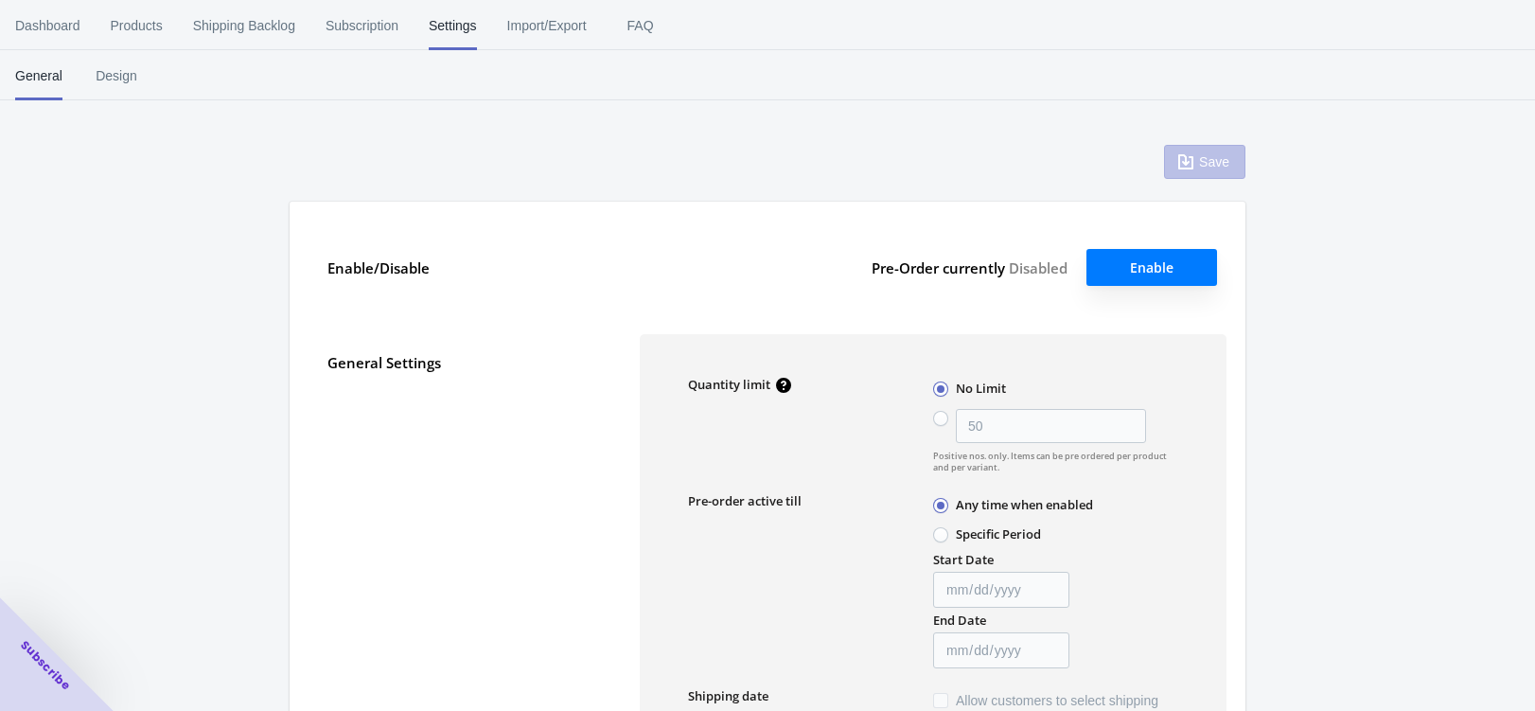
type input "50"
type textarea "Inventory level is <qty>. Some of the items will be pre-ordered."
type textarea "Only <qty> items left in stock."
type textarea "A maximum of <qty> products can be pre ordered."
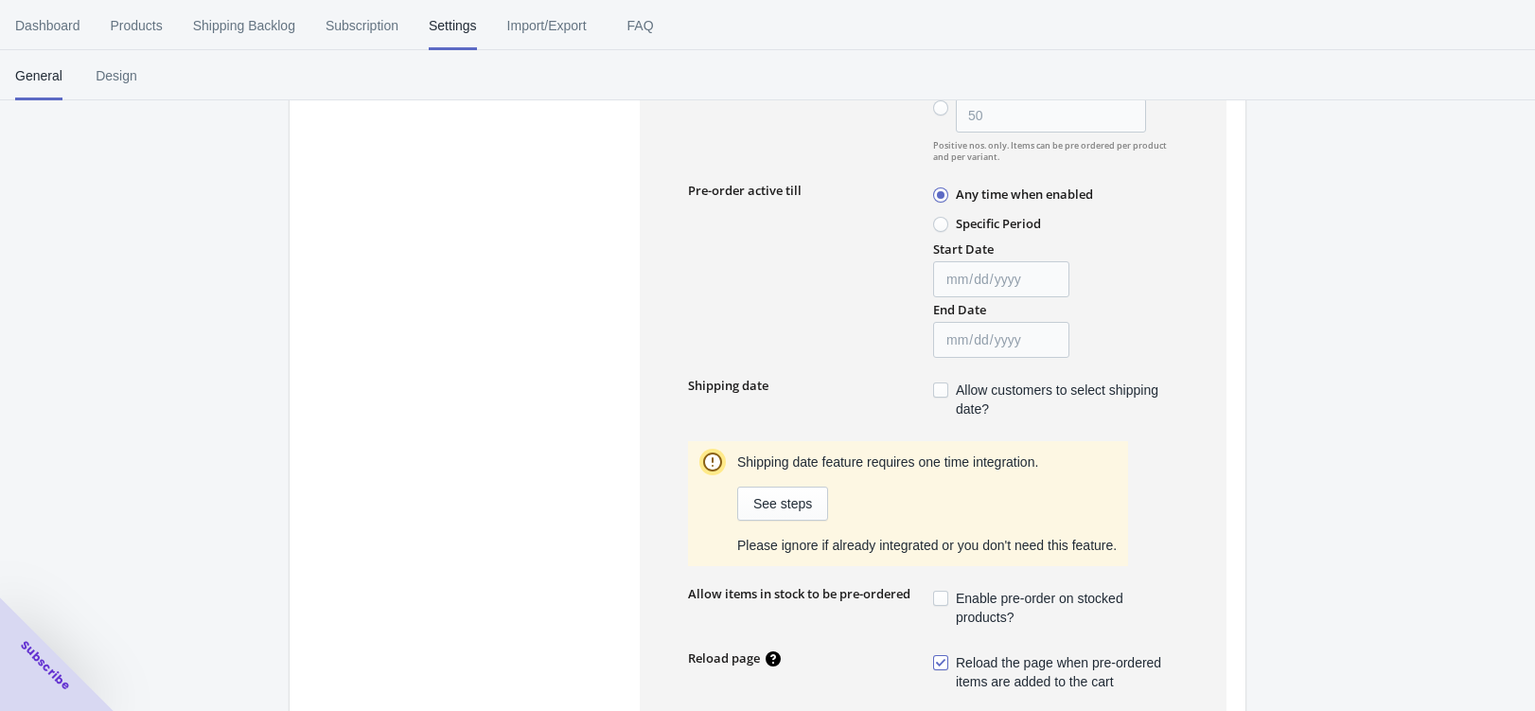
scroll to position [308, 0]
click at [940, 393] on span at bounding box center [940, 391] width 15 height 15
click at [938, 388] on input "Allow customers to select shipping date?" at bounding box center [937, 387] width 1 height 1
checkbox input "true"
click at [794, 509] on span "See steps" at bounding box center [782, 505] width 59 height 15
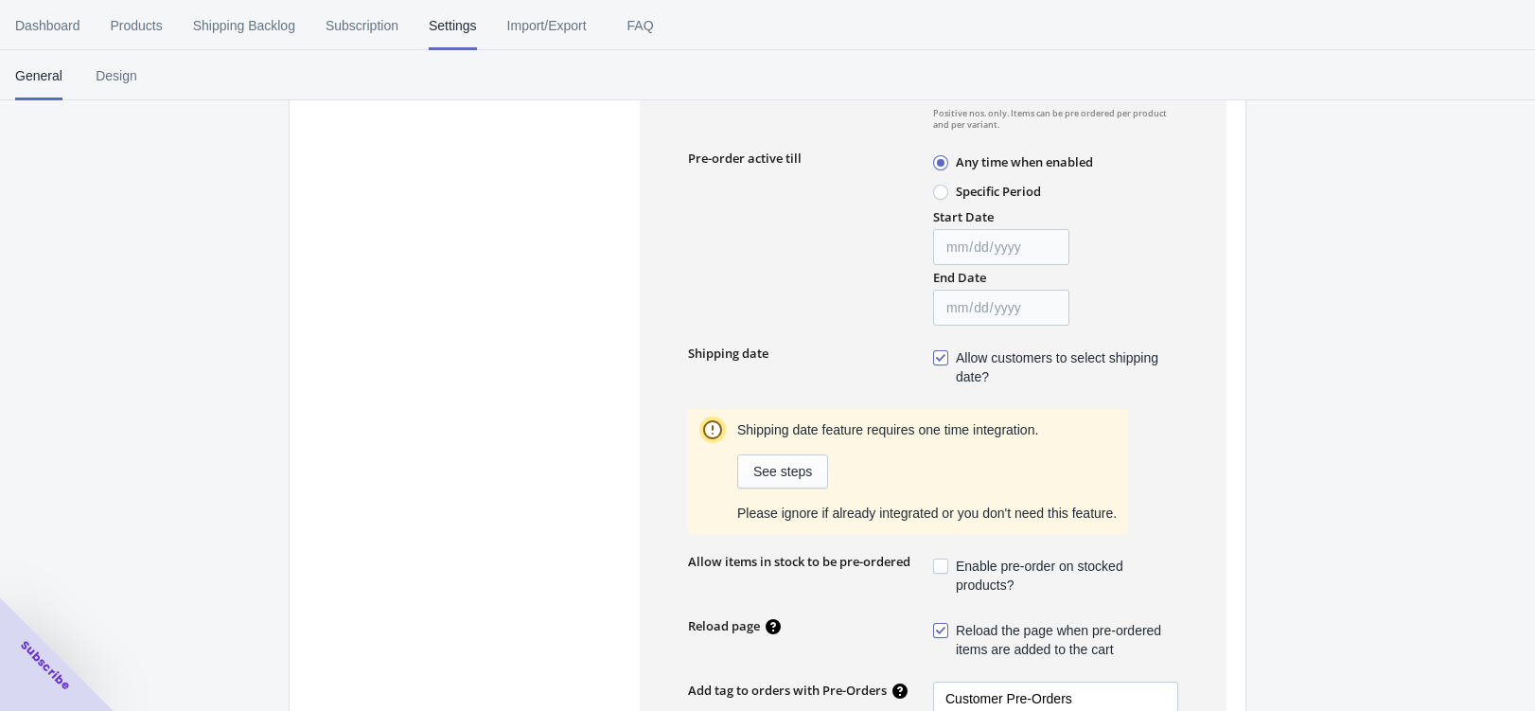
scroll to position [0, 0]
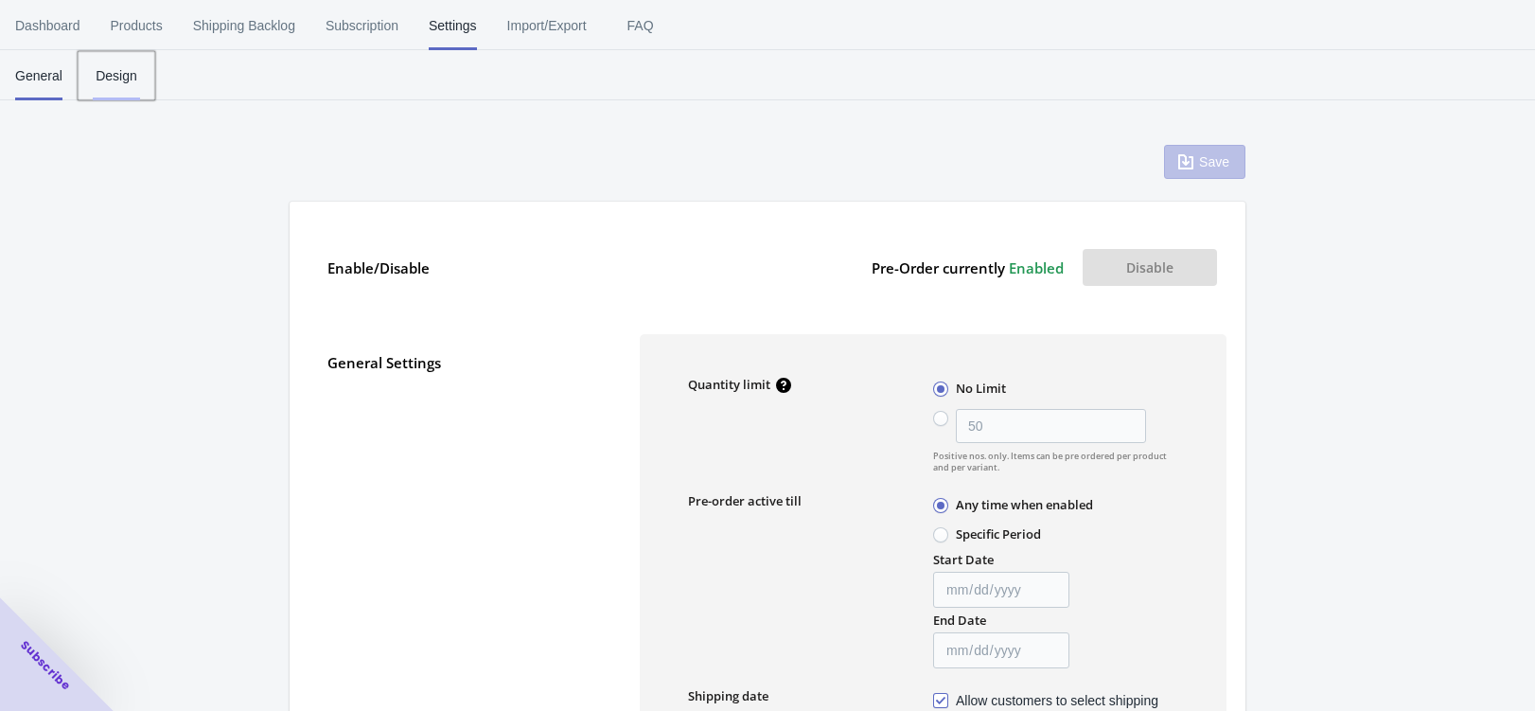
click at [84, 84] on button "Design" at bounding box center [117, 75] width 78 height 49
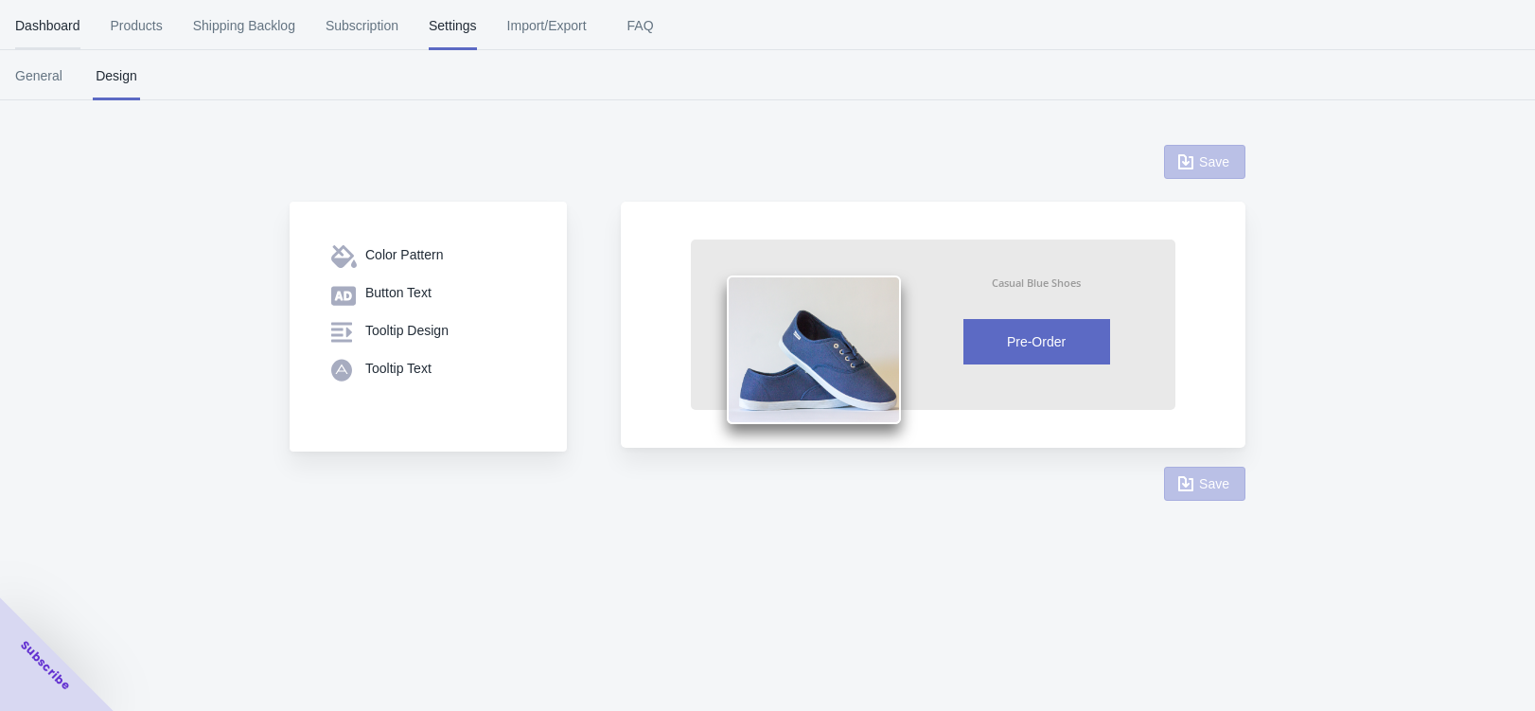
click at [50, 24] on span "Dashboard" at bounding box center [47, 25] width 65 height 49
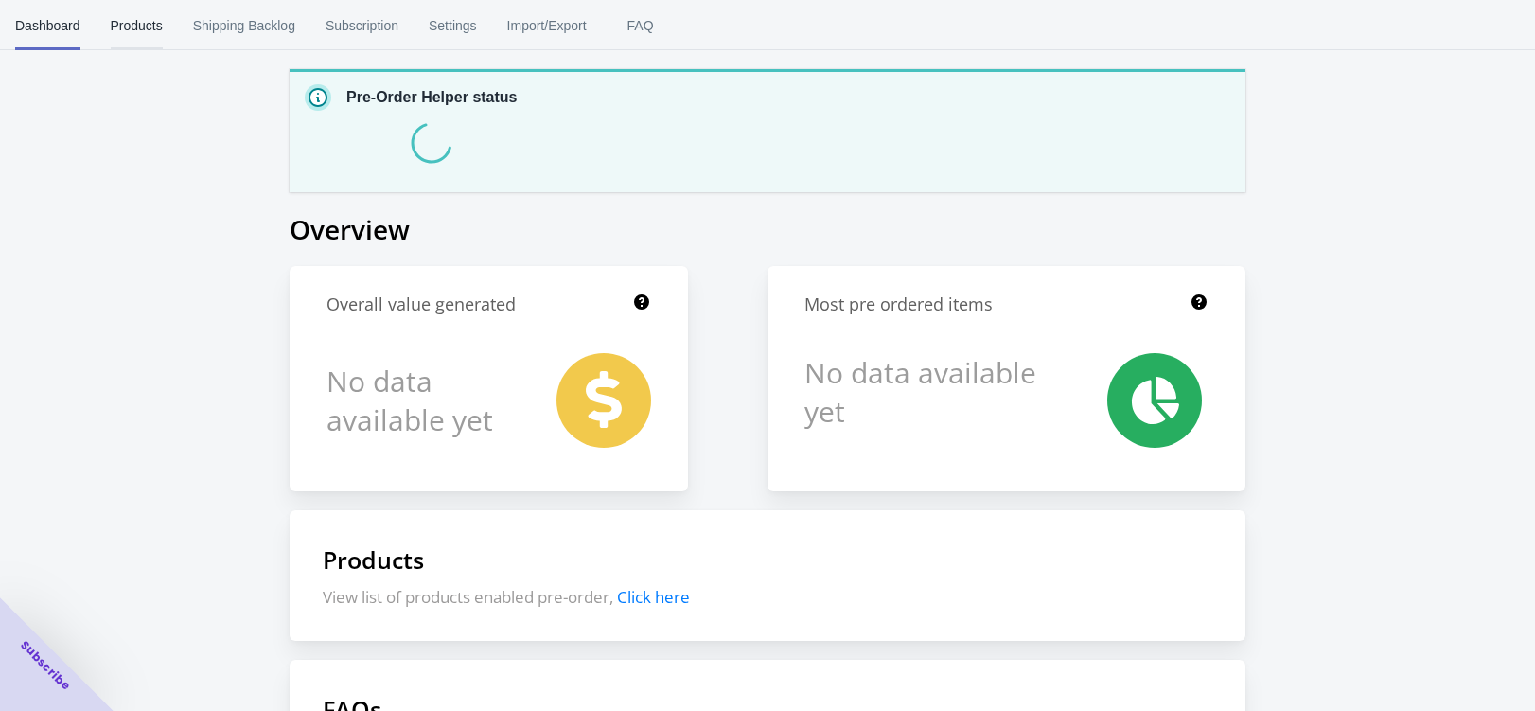
click at [112, 44] on span "Products" at bounding box center [137, 25] width 52 height 49
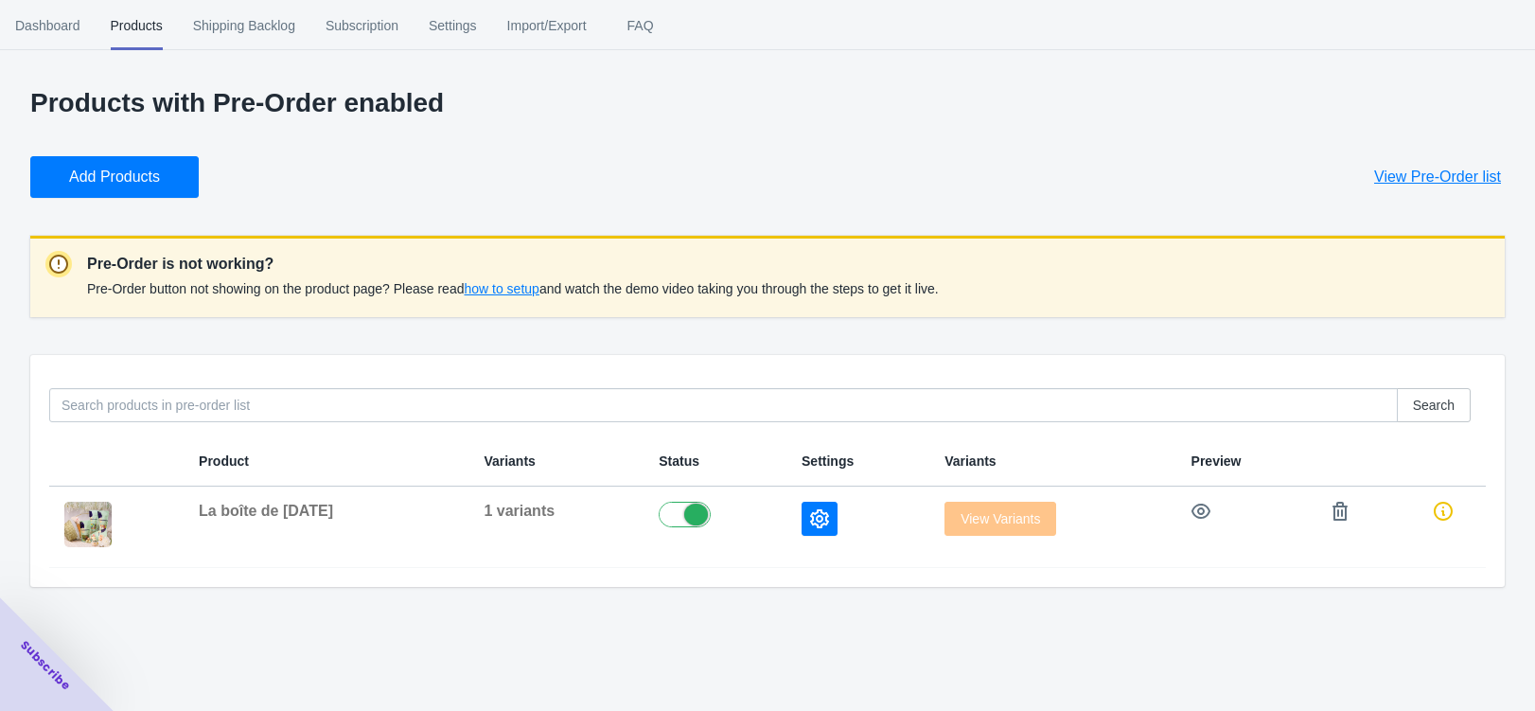
click at [537, 288] on span "how to setup" at bounding box center [501, 288] width 75 height 15
